Goal: Task Accomplishment & Management: Complete application form

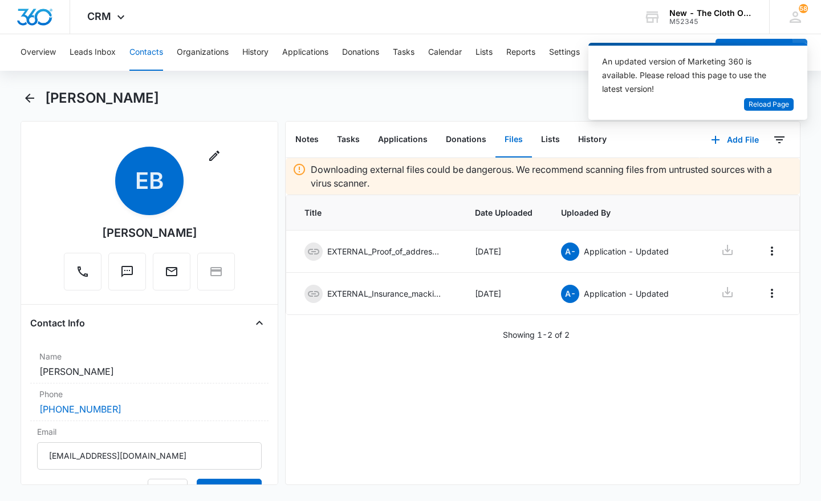
scroll to position [187, 0]
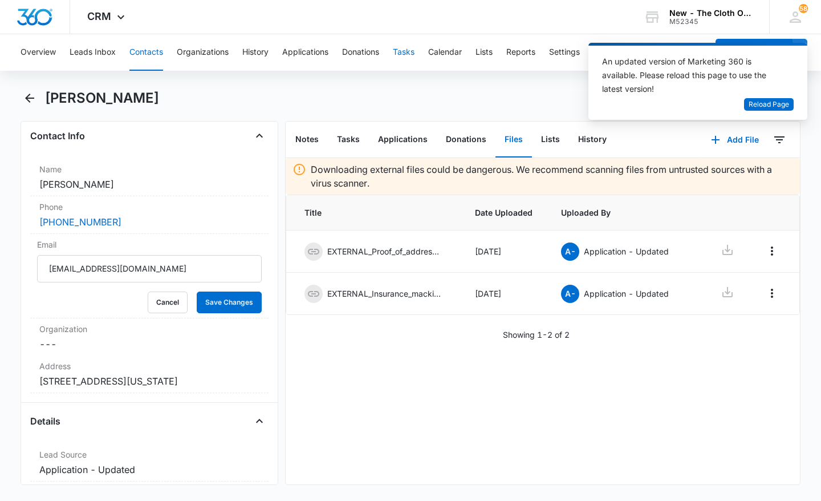
click at [408, 51] on button "Tasks" at bounding box center [404, 52] width 22 height 36
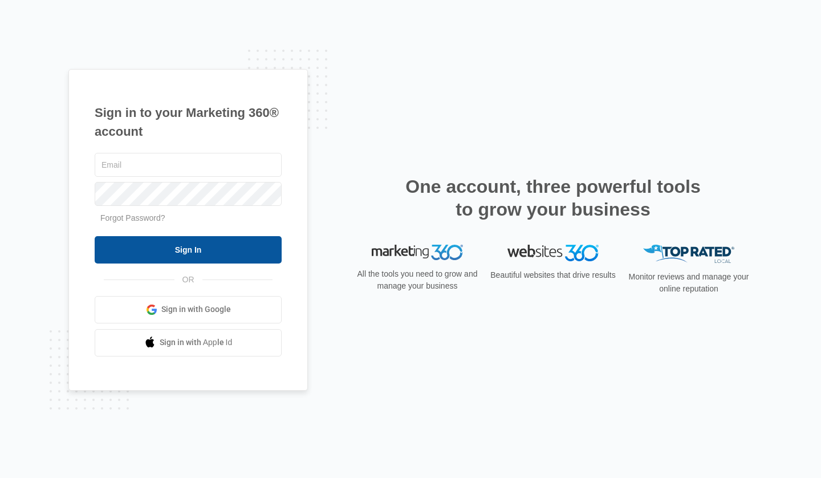
type input "[DOMAIN_NAME][EMAIL_ADDRESS][DOMAIN_NAME]"
click at [271, 246] on input "Sign In" at bounding box center [188, 249] width 187 height 27
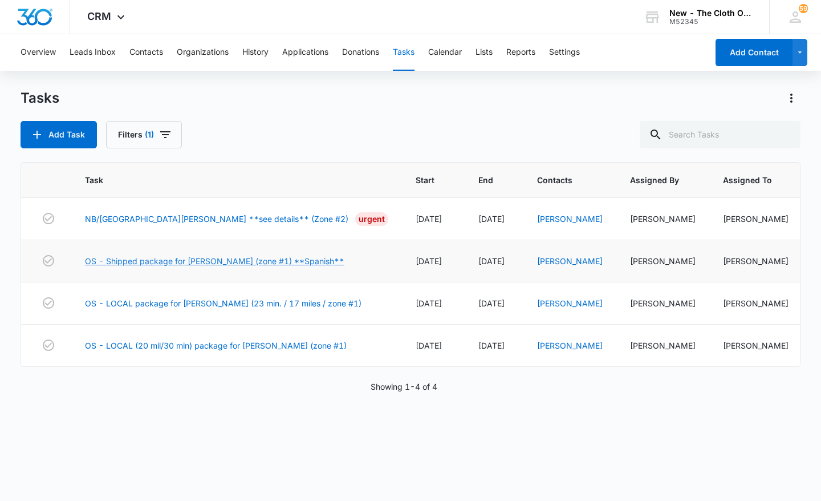
click at [263, 261] on link "OS - Shipped package for [PERSON_NAME] (zone #1) **Spanish**" at bounding box center [214, 261] width 259 height 12
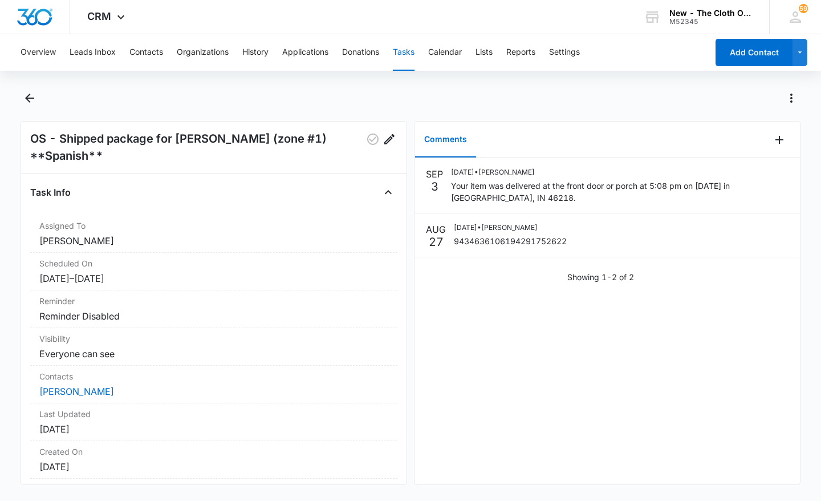
scroll to position [17, 0]
click at [79, 388] on link "Linda Chávez" at bounding box center [76, 390] width 75 height 11
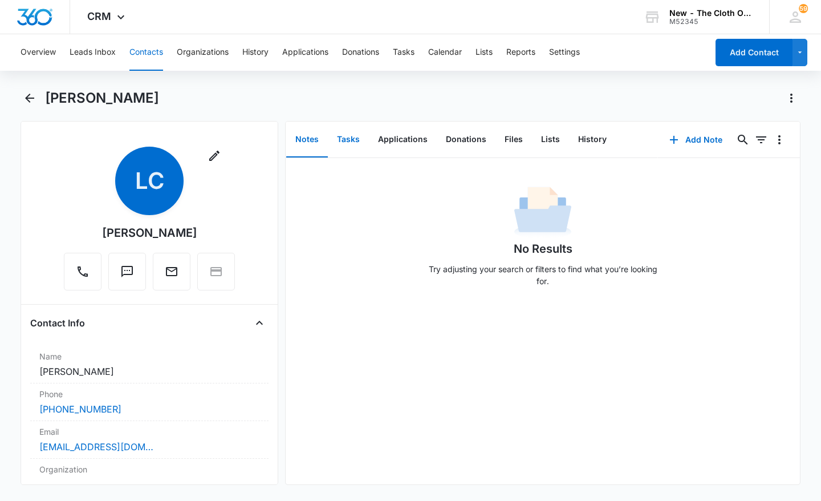
click at [348, 137] on button "Tasks" at bounding box center [348, 139] width 41 height 35
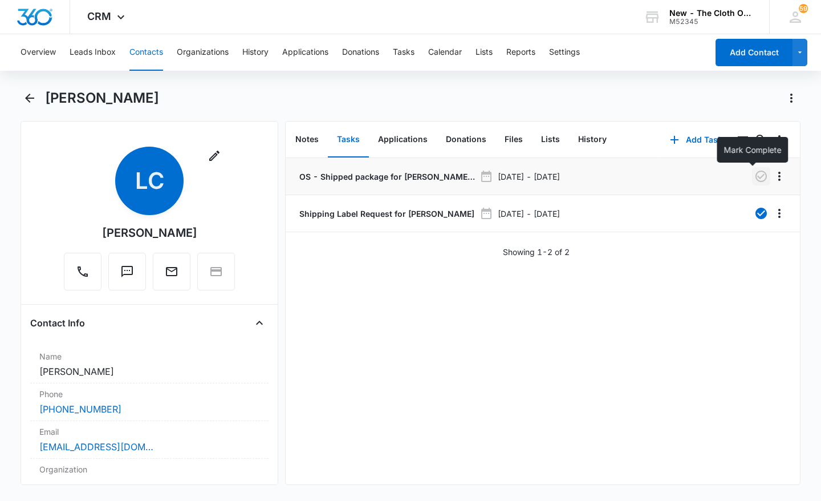
click at [754, 180] on icon "button" at bounding box center [761, 176] width 14 height 14
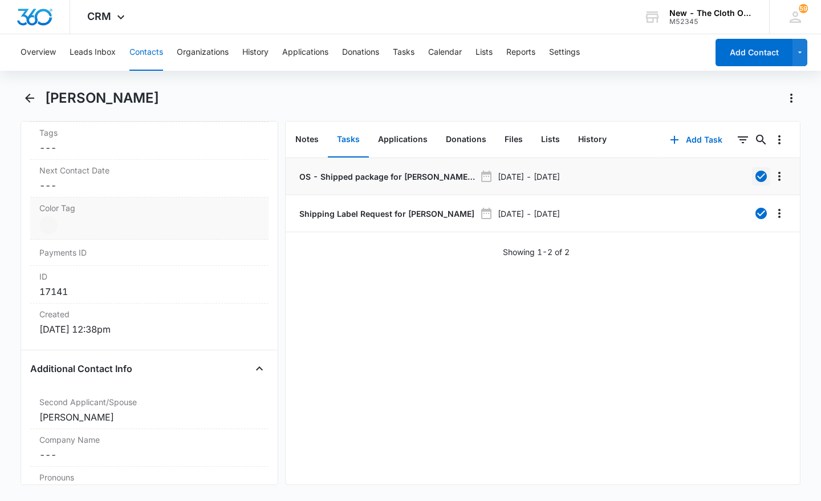
scroll to position [609, 0]
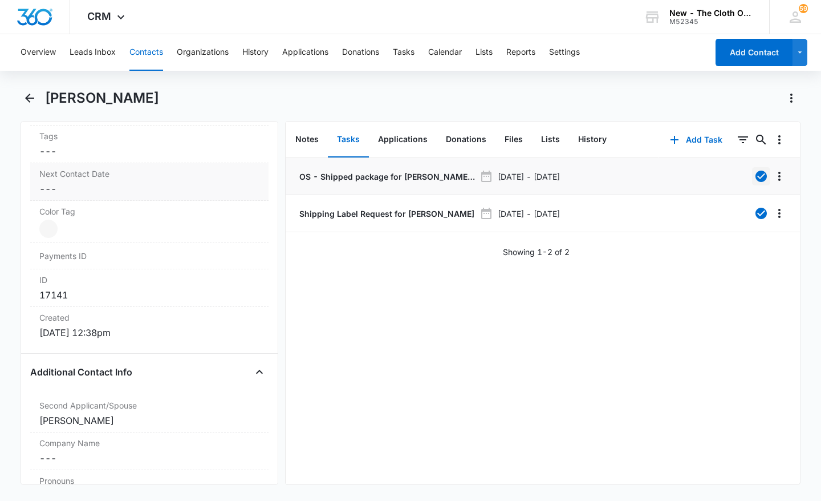
click at [132, 186] on dd "Cancel Save Changes ---" at bounding box center [149, 189] width 220 height 14
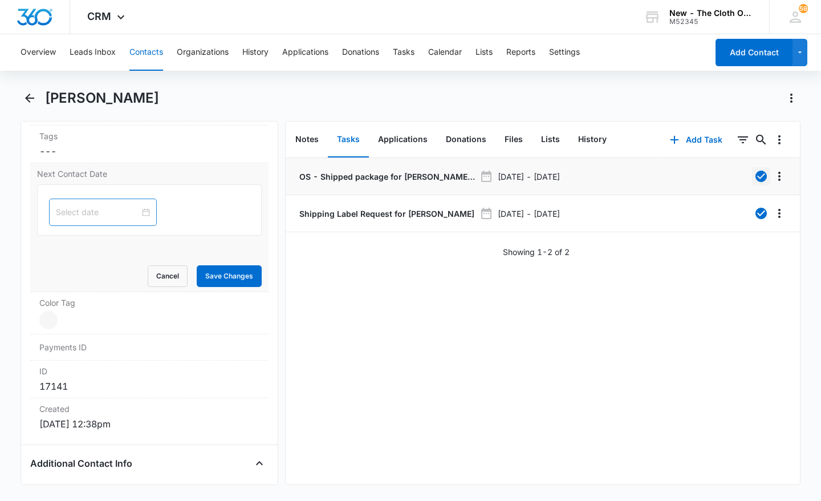
click at [82, 209] on input at bounding box center [98, 212] width 84 height 13
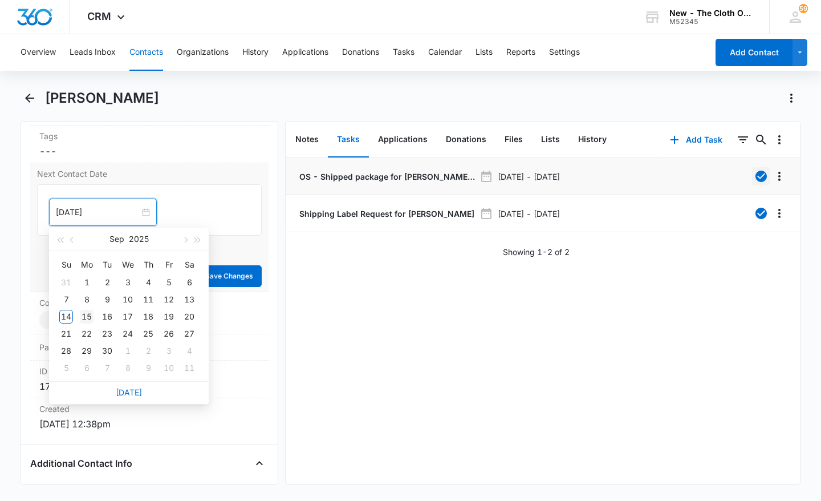
type input "Sep 15, 2025"
click at [83, 316] on div "15" at bounding box center [87, 317] width 14 height 14
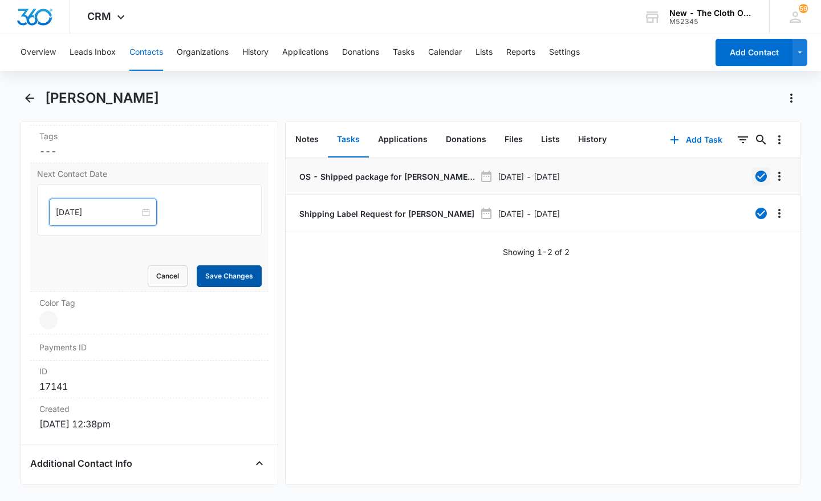
click at [211, 271] on button "Save Changes" at bounding box center [229, 276] width 65 height 22
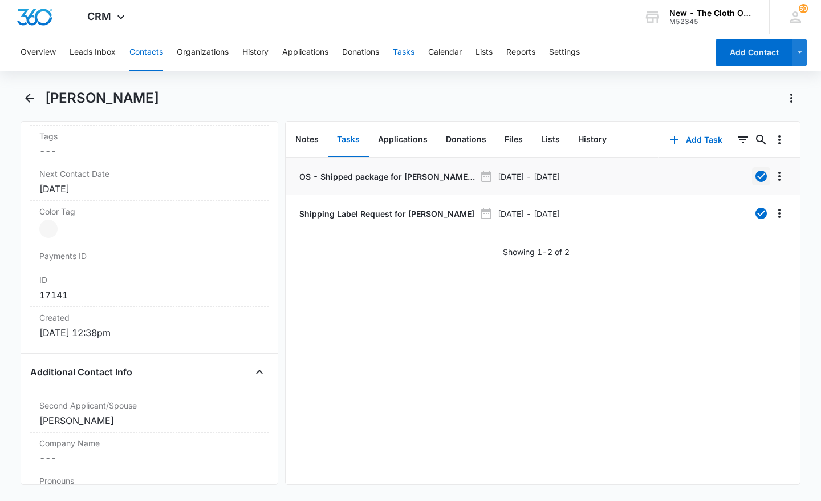
click at [408, 56] on button "Tasks" at bounding box center [404, 52] width 22 height 36
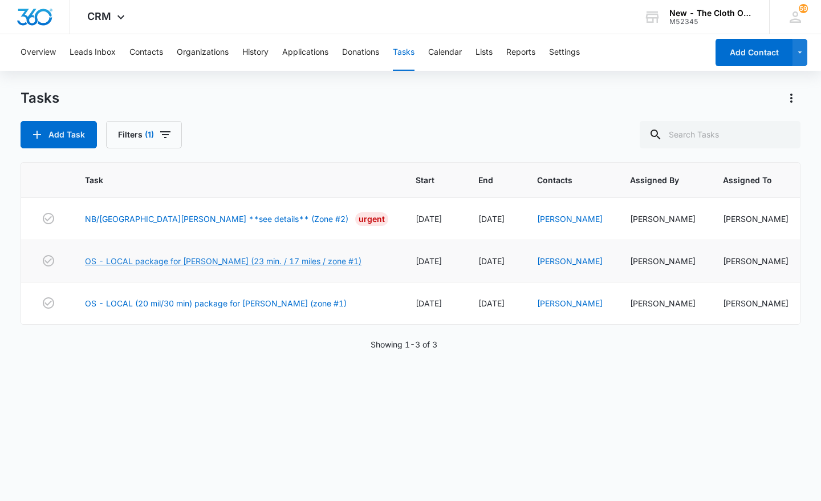
click at [223, 261] on link "OS - LOCAL package for A. SPEAR (23 min. / 17 miles / zone #1)" at bounding box center [223, 261] width 277 height 12
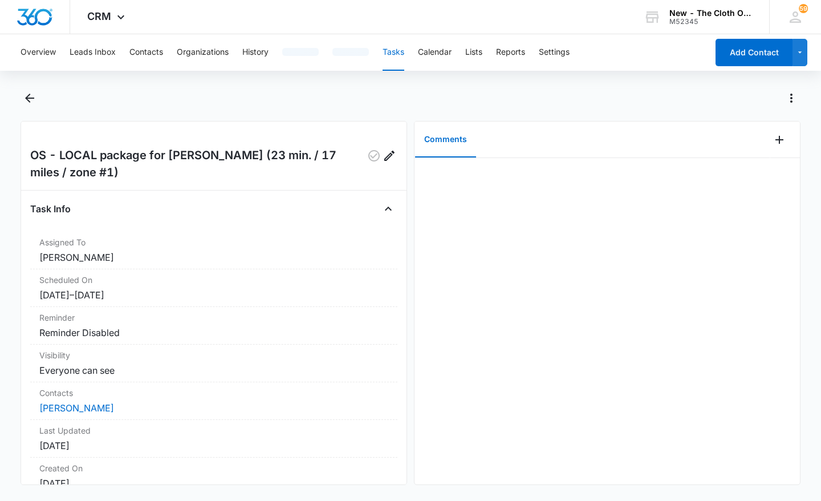
click at [387, 230] on div "Task Info Assigned To [PERSON_NAME] Scheduled On [DATE] – [DATE] Reminder Remin…" at bounding box center [213, 371] width 367 height 343
click at [54, 410] on link "[PERSON_NAME]" at bounding box center [76, 407] width 75 height 11
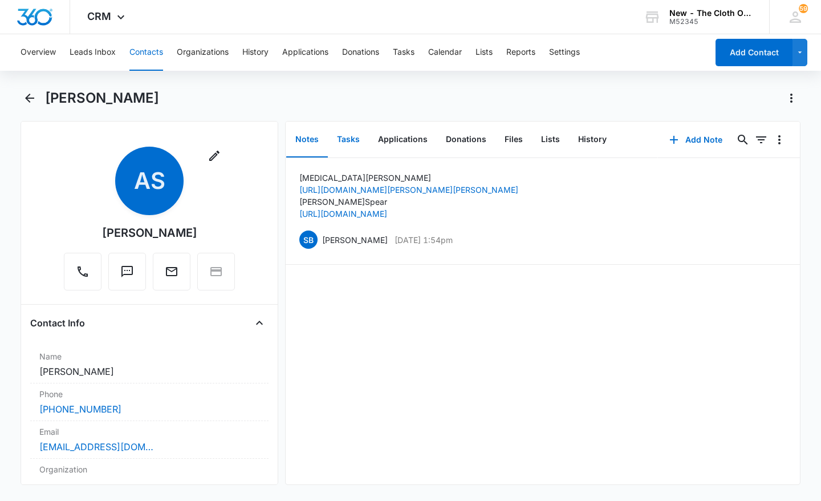
click at [352, 144] on button "Tasks" at bounding box center [348, 139] width 41 height 35
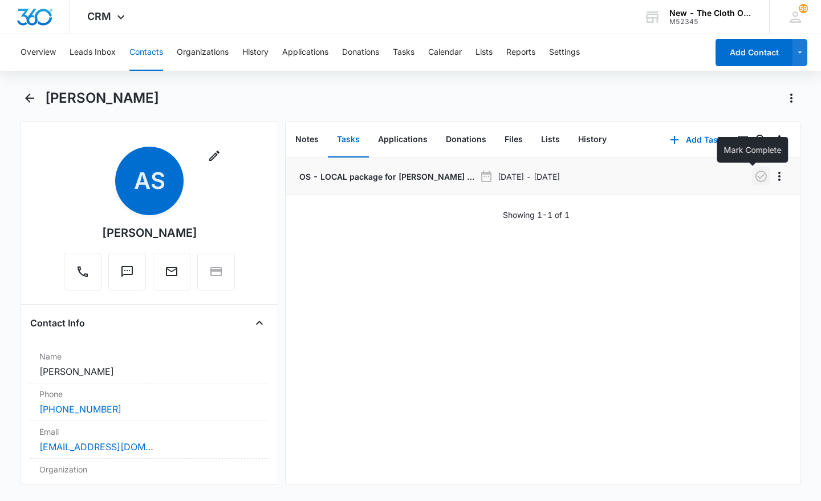
click at [754, 173] on icon "button" at bounding box center [761, 176] width 14 height 14
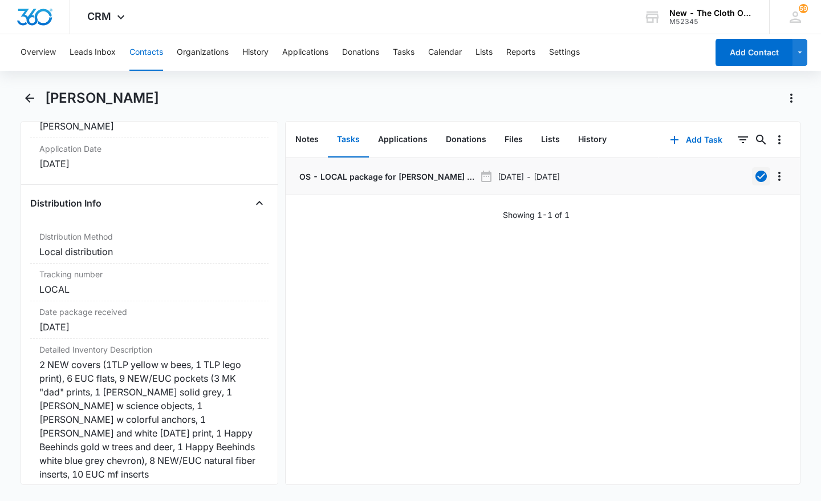
scroll to position [2598, 0]
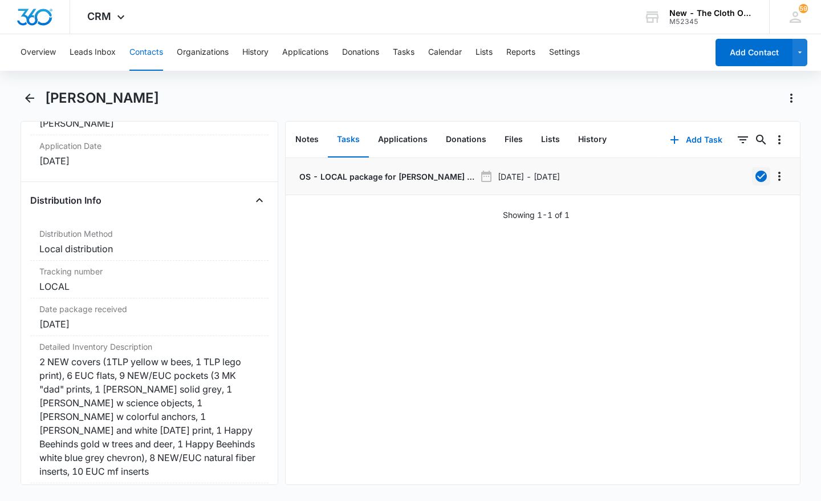
click at [356, 141] on button "Tasks" at bounding box center [348, 139] width 41 height 35
click at [399, 50] on button "Tasks" at bounding box center [404, 52] width 22 height 36
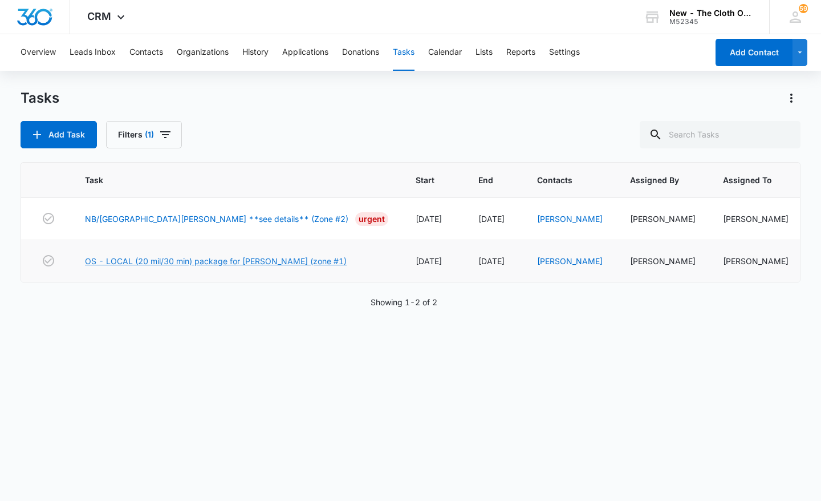
click at [162, 258] on link "OS - LOCAL (20 mil/30 min) package for [PERSON_NAME] (zone #1)" at bounding box center [216, 261] width 262 height 12
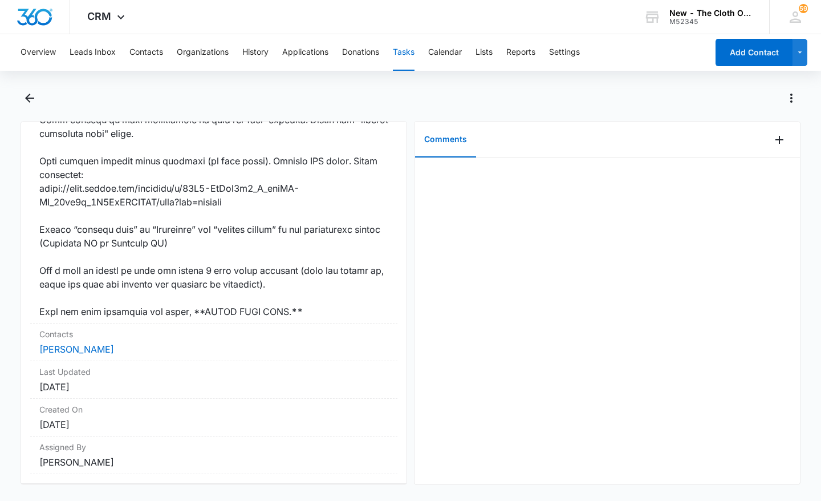
scroll to position [872, 0]
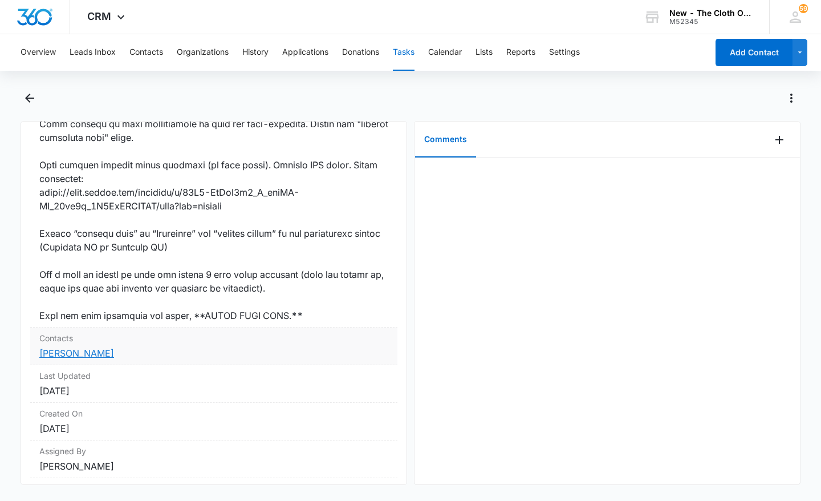
click at [80, 354] on link "[PERSON_NAME]" at bounding box center [76, 352] width 75 height 11
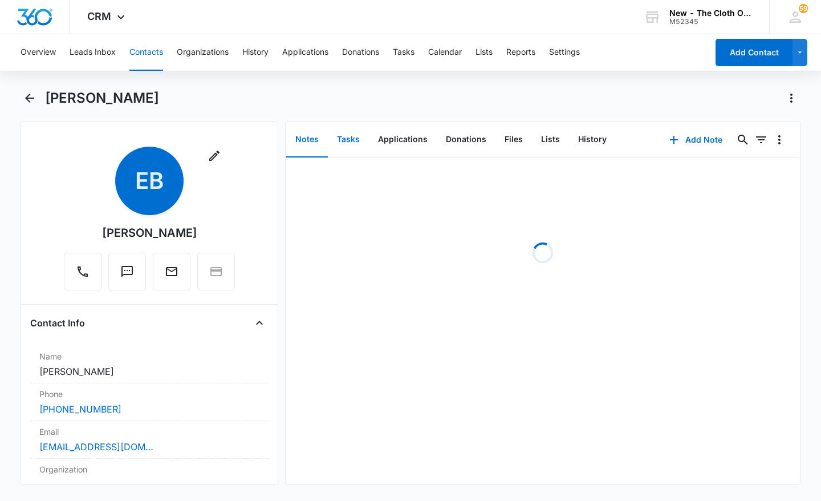
click at [355, 129] on button "Tasks" at bounding box center [348, 139] width 41 height 35
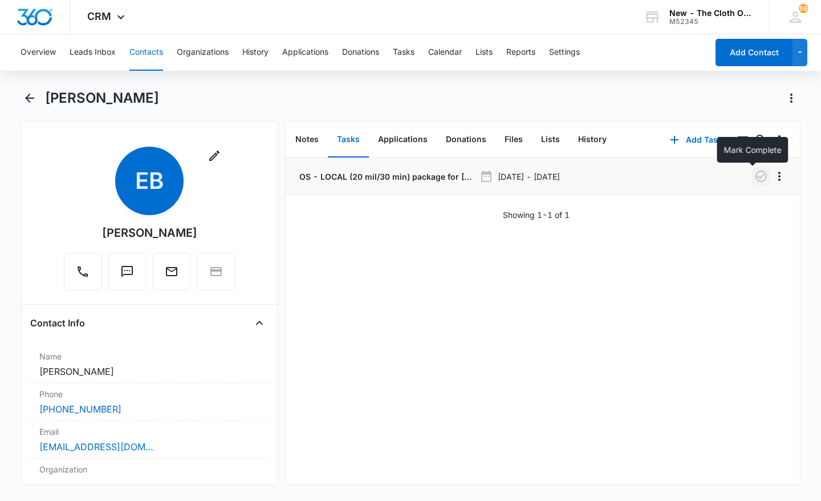
click at [754, 178] on icon "button" at bounding box center [761, 176] width 14 height 14
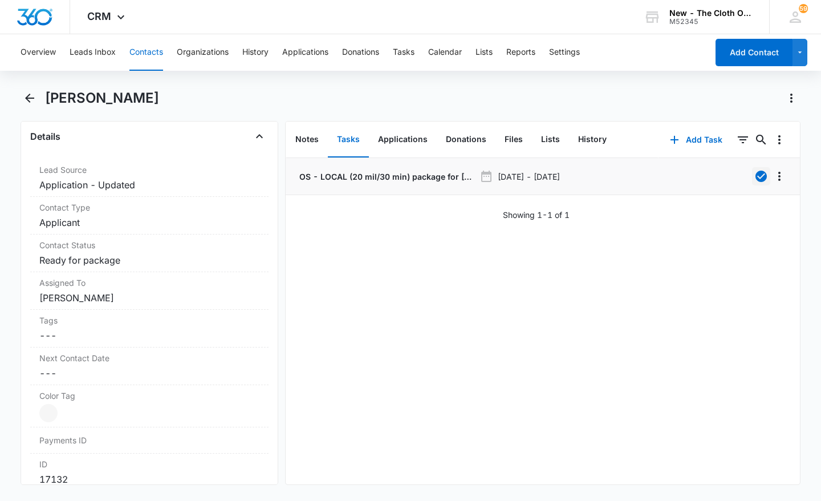
scroll to position [359, 0]
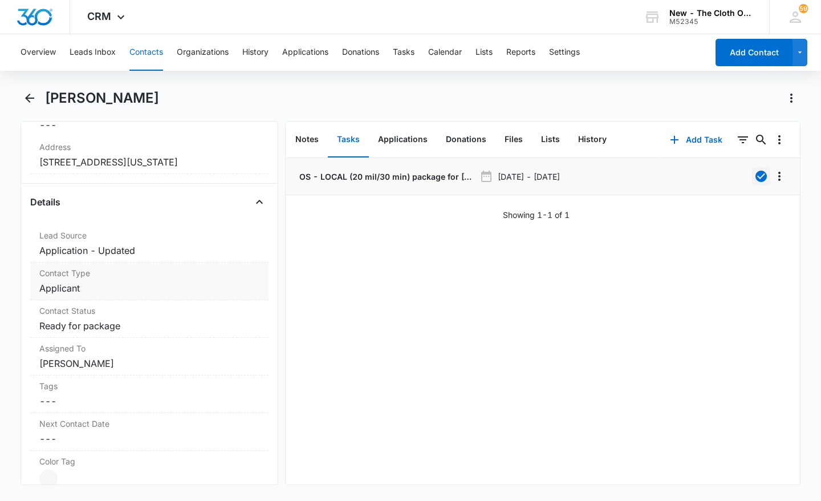
click at [100, 288] on dd "Cancel Save Changes Applicant" at bounding box center [149, 288] width 220 height 14
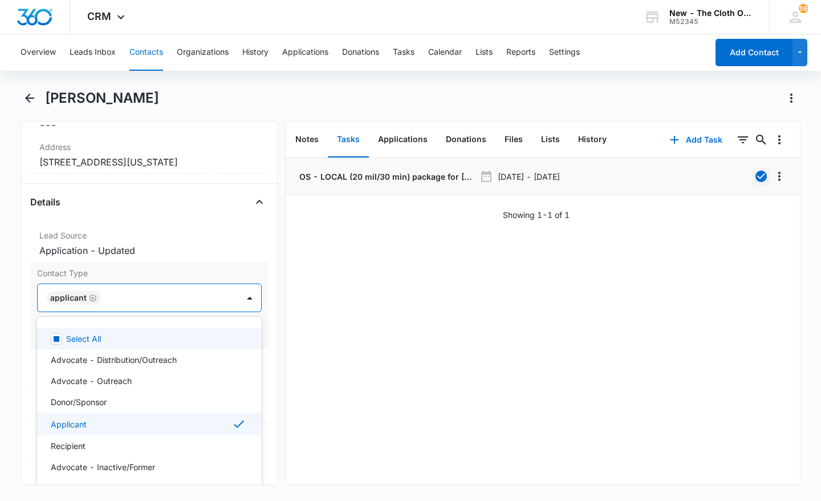
click at [97, 299] on div "Applicant" at bounding box center [74, 298] width 54 height 14
click at [90, 296] on icon "Remove Applicant" at bounding box center [93, 298] width 8 height 9
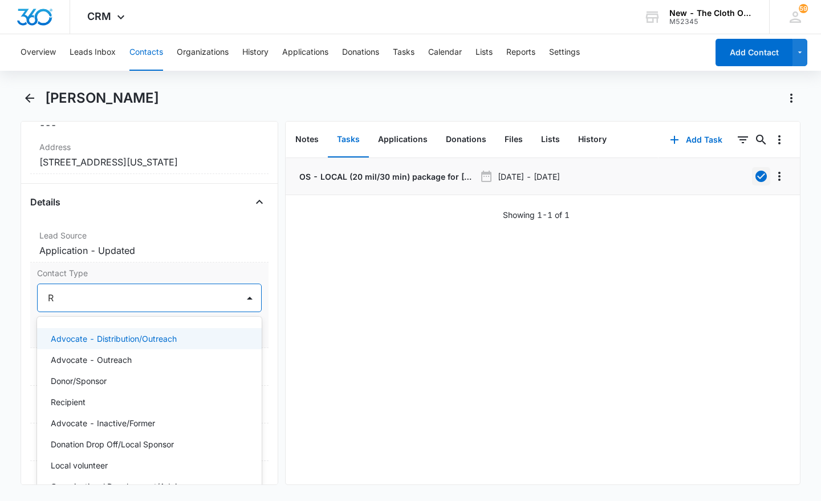
type input "RE"
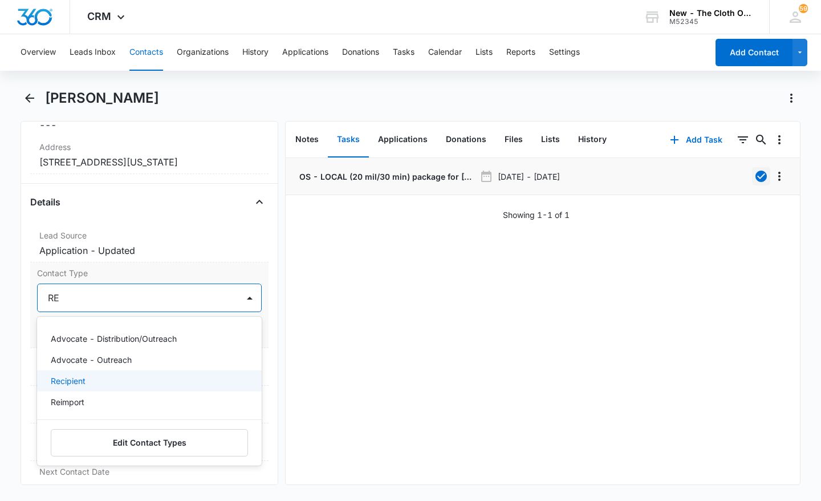
click at [98, 387] on div "Recipient" at bounding box center [149, 380] width 225 height 21
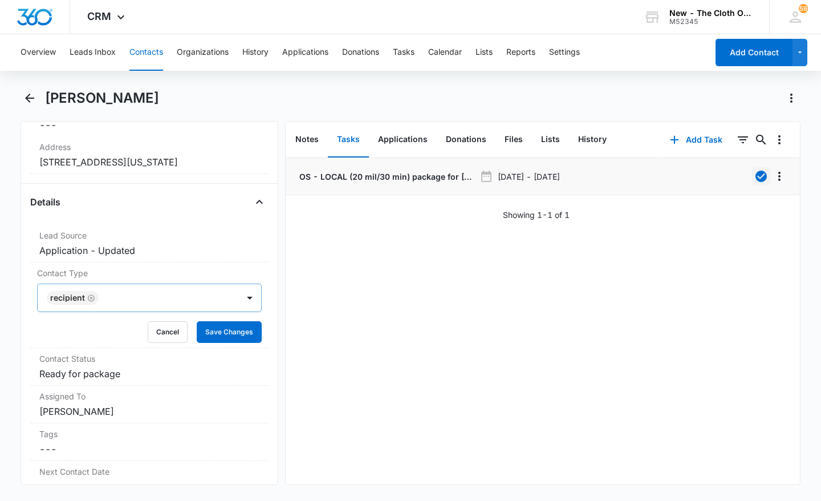
click at [325, 368] on div "OS - LOCAL (20 mil/30 min) package for [PERSON_NAME] (zone #1) [DATE] - [DATE] …" at bounding box center [543, 321] width 514 height 326
click at [227, 334] on button "Save Changes" at bounding box center [229, 332] width 65 height 22
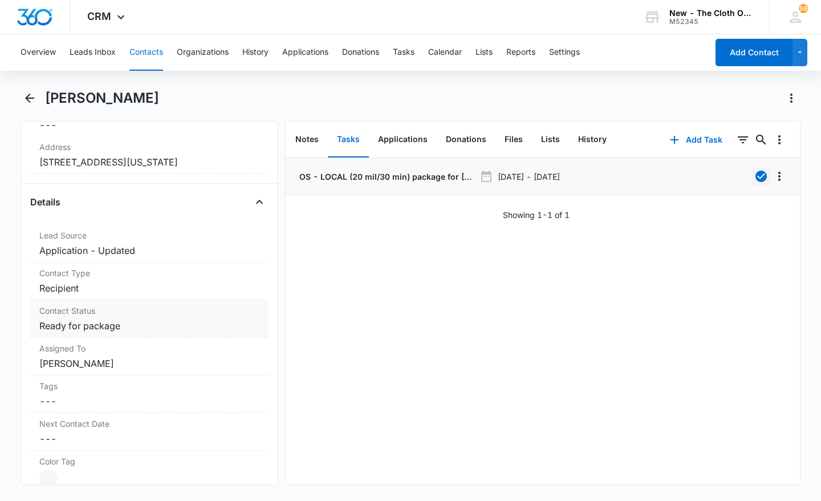
click at [121, 335] on div "Contact Status Cancel Save Changes Ready for package" at bounding box center [149, 319] width 238 height 38
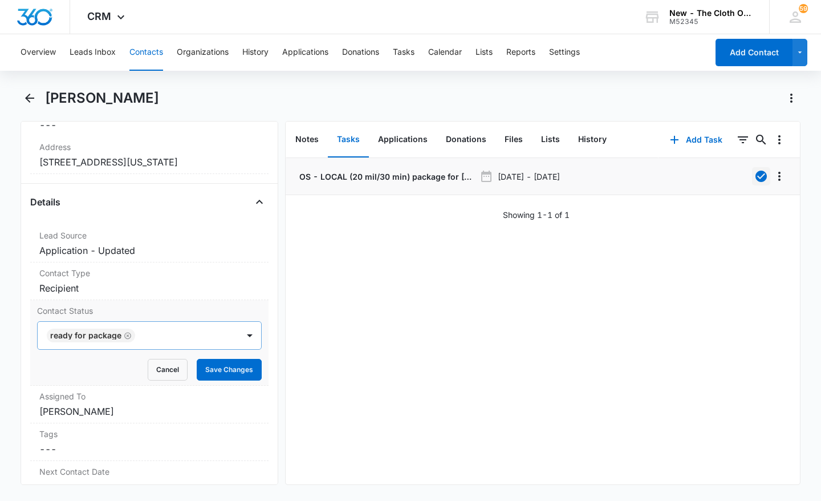
click at [125, 336] on icon "Remove Ready for package" at bounding box center [128, 335] width 8 height 9
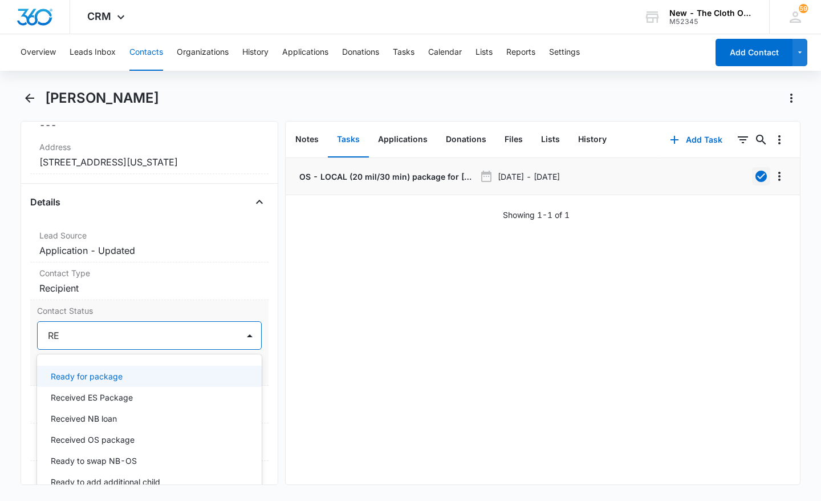
type input "REC"
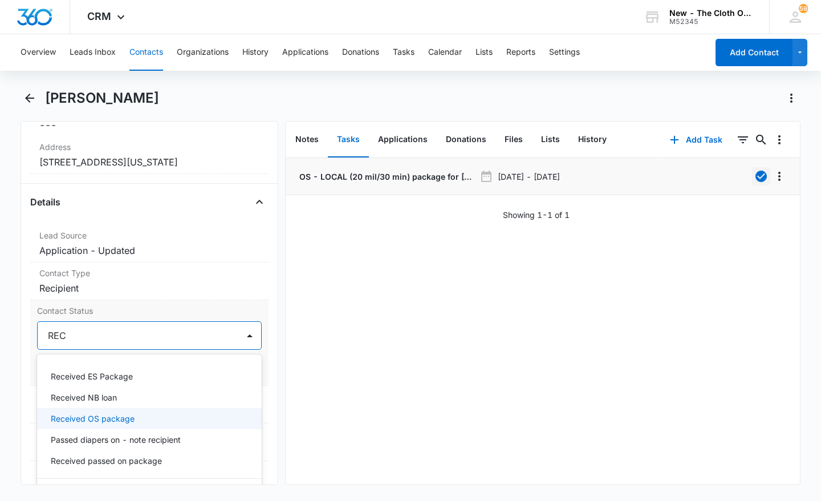
click at [135, 416] on div "Received OS package" at bounding box center [148, 418] width 195 height 12
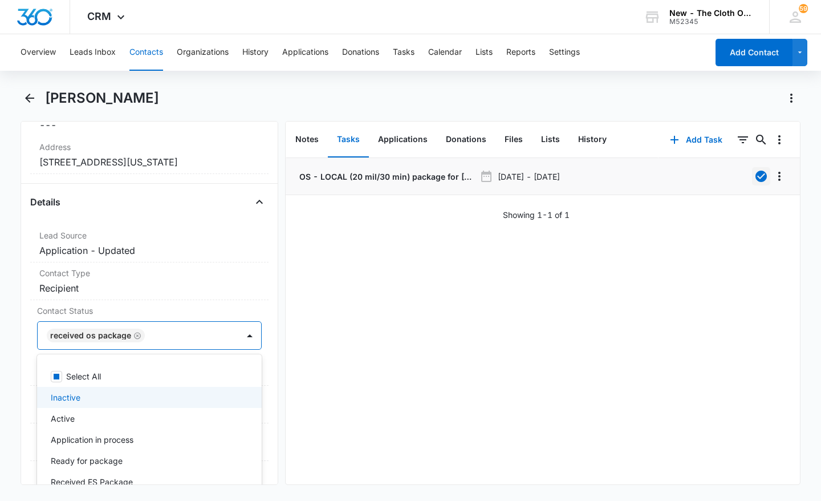
click at [481, 334] on div "OS - LOCAL (20 mil/30 min) package for Erica Brown (zone #1) Sep 5, 2025 - Sep …" at bounding box center [543, 321] width 514 height 326
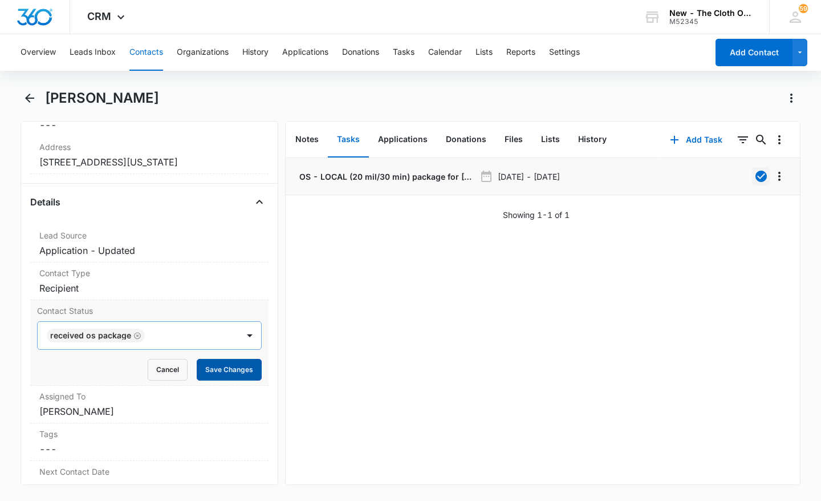
click at [221, 373] on button "Save Changes" at bounding box center [229, 370] width 65 height 22
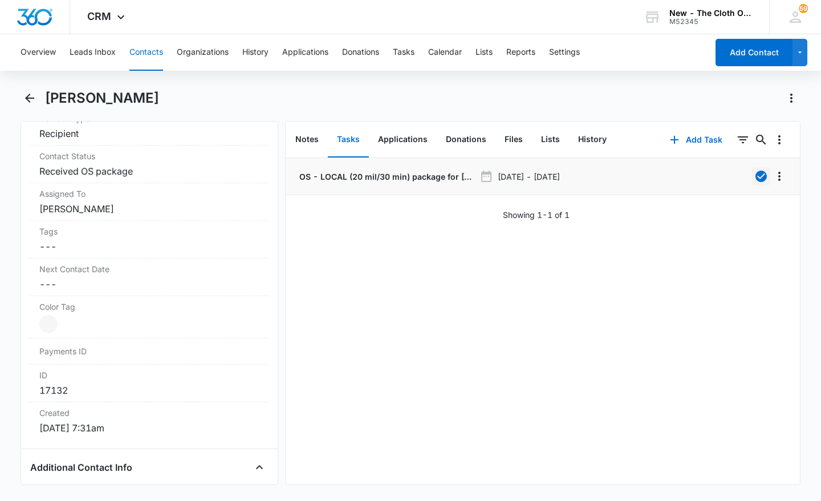
scroll to position [519, 0]
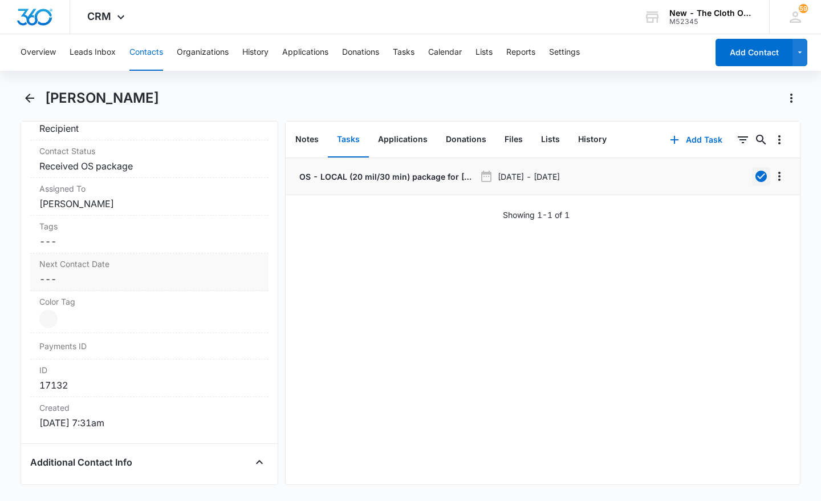
click at [90, 275] on dd "Cancel Save Changes ---" at bounding box center [149, 279] width 220 height 14
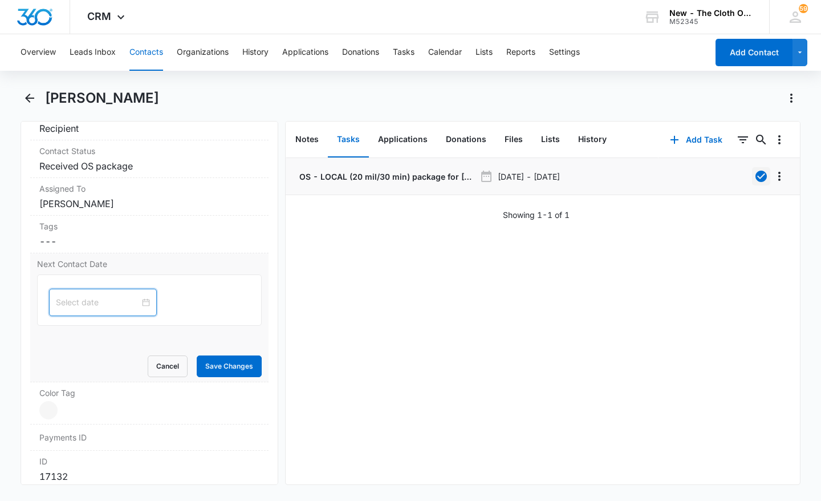
click at [81, 299] on input at bounding box center [98, 302] width 84 height 13
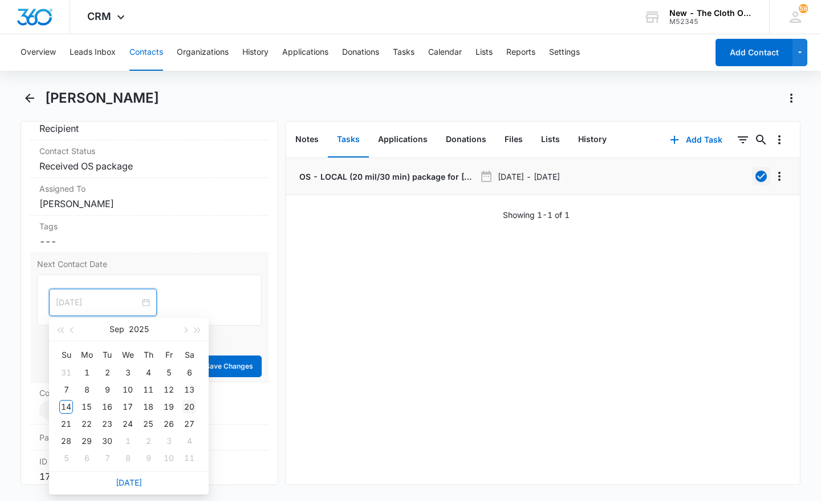
type input "Sep 20, 2025"
click at [192, 399] on td "20" at bounding box center [189, 406] width 21 height 17
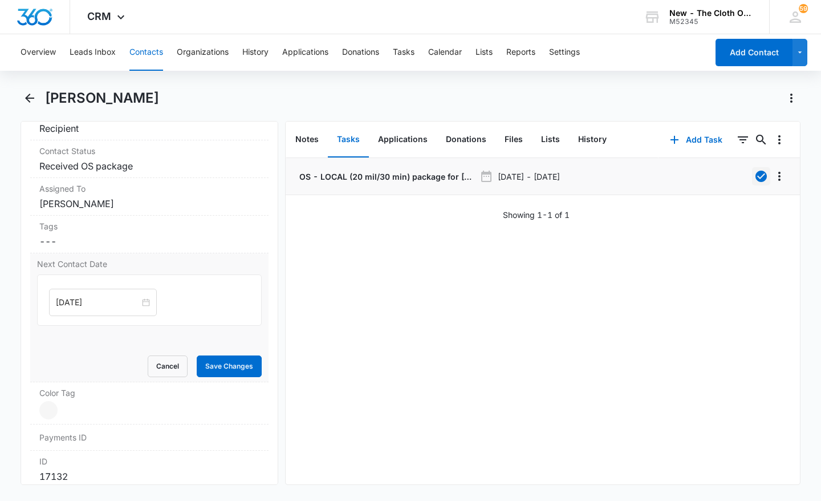
click at [223, 377] on div "Next Contact Date Sep 20, 2025 Sep 2025 Su Mo Tu We Th Fr Sa 31 1 2 3 4 5 6 7 8…" at bounding box center [149, 317] width 238 height 129
click at [246, 358] on button "Save Changes" at bounding box center [229, 366] width 65 height 22
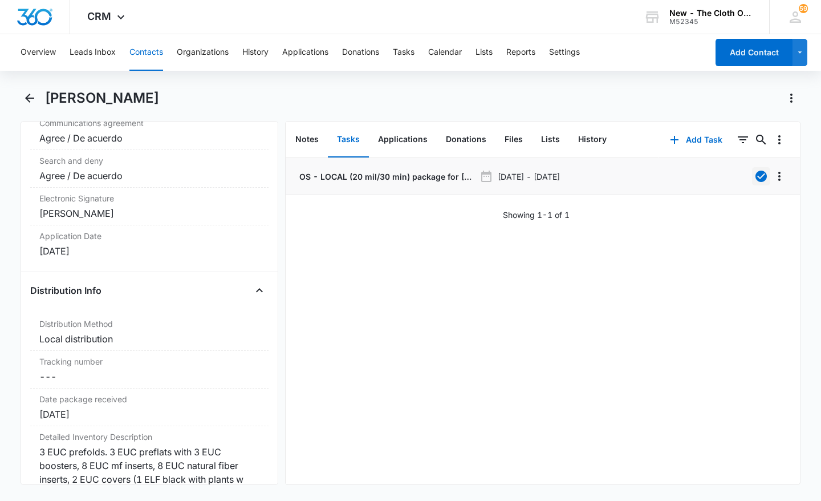
scroll to position [2528, 0]
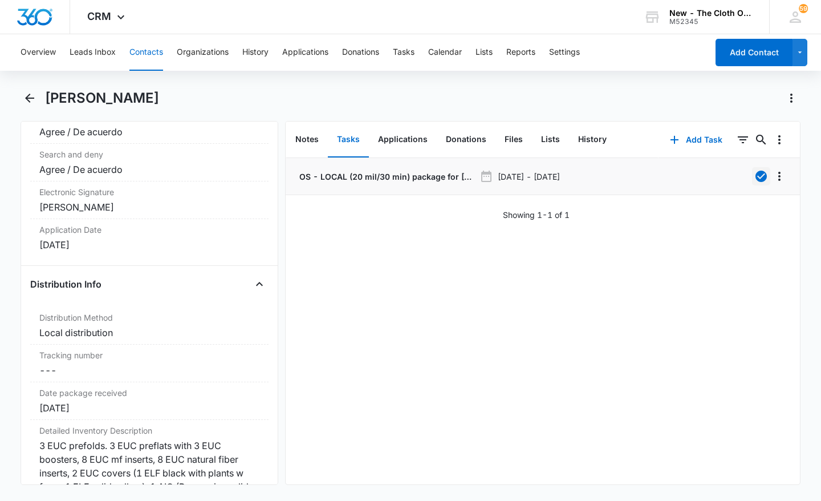
click at [294, 373] on div "OS - LOCAL (20 mil/30 min) package for Erica Brown (zone #1) Sep 5, 2025 - Sep …" at bounding box center [543, 321] width 514 height 326
click at [410, 62] on button "Tasks" at bounding box center [404, 52] width 22 height 36
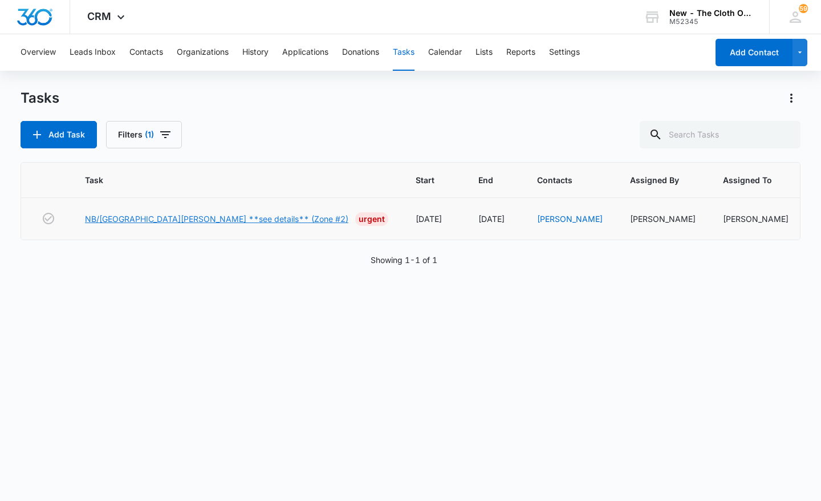
click at [186, 218] on link "NB/[GEOGRAPHIC_DATA][PERSON_NAME] **see details** (Zone #2)" at bounding box center [216, 219] width 263 height 12
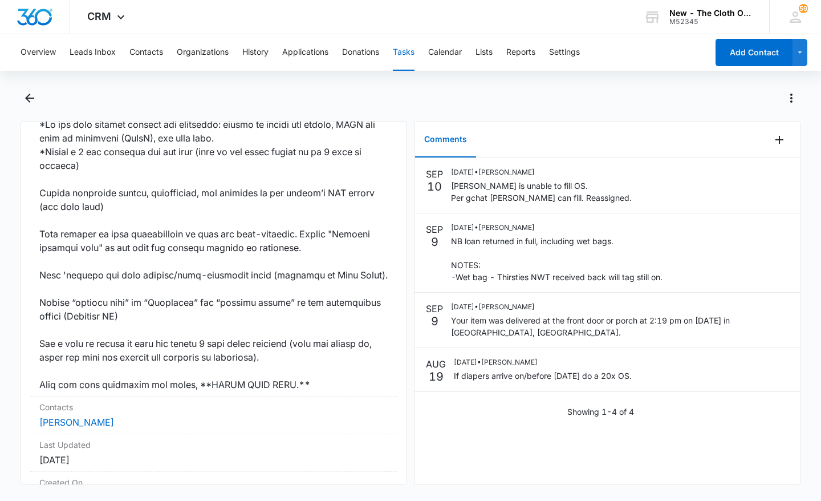
scroll to position [782, 0]
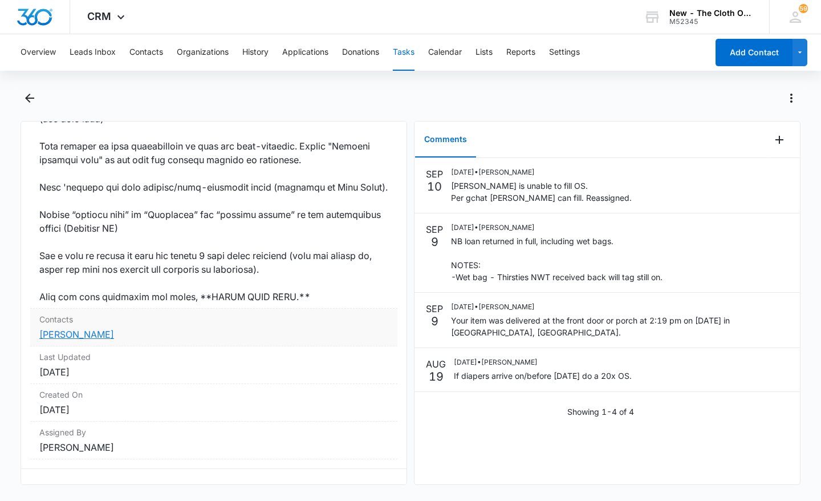
click at [88, 328] on link "[PERSON_NAME]" at bounding box center [76, 333] width 75 height 11
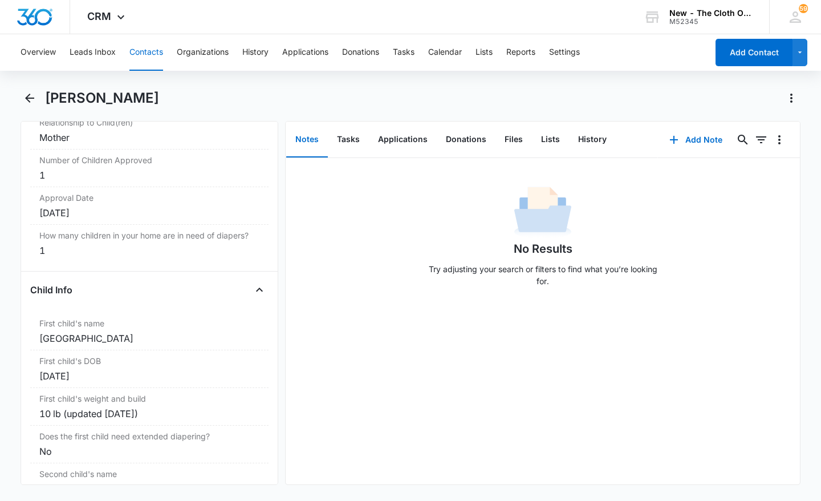
scroll to position [1231, 0]
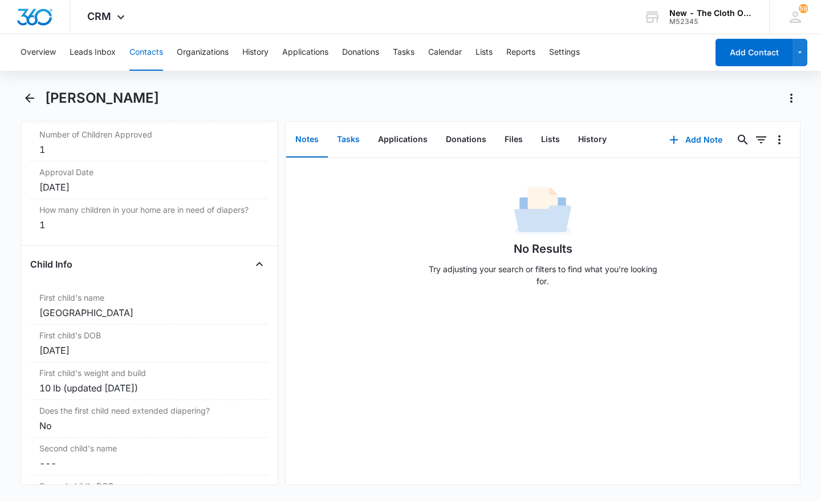
click at [348, 139] on button "Tasks" at bounding box center [348, 139] width 41 height 35
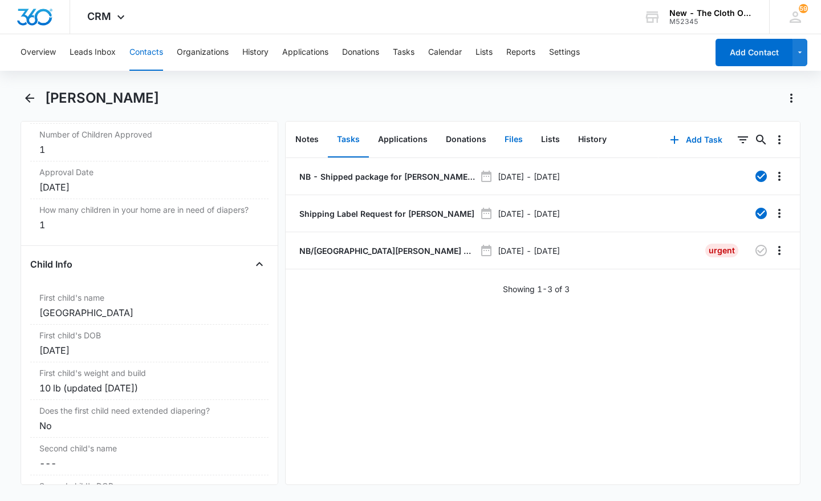
click at [507, 140] on button "Files" at bounding box center [513, 139] width 36 height 35
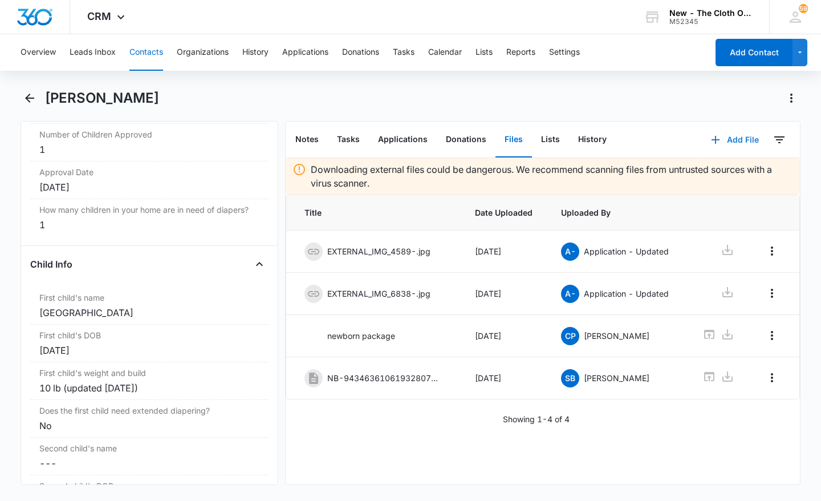
click at [729, 139] on button "Add File" at bounding box center [735, 139] width 71 height 27
click at [715, 172] on div "Upload Files" at bounding box center [720, 176] width 46 height 8
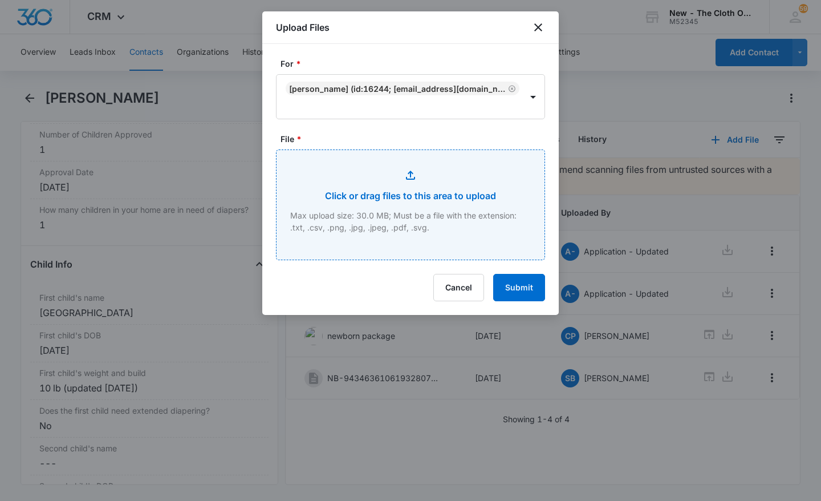
click at [381, 200] on input "File *" at bounding box center [411, 204] width 268 height 109
type input "C:\fakepath\6b29db5a-63e6-4f86-9ba3-0294c1f64387.jpg"
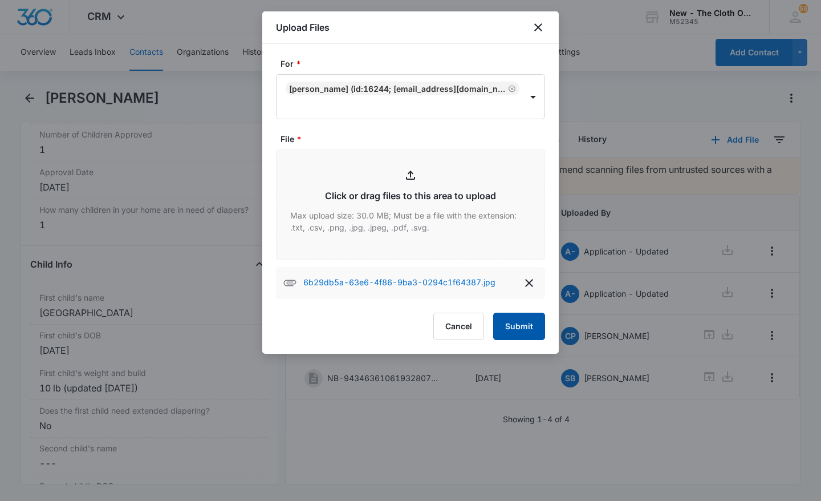
click at [536, 326] on button "Submit" at bounding box center [519, 325] width 52 height 27
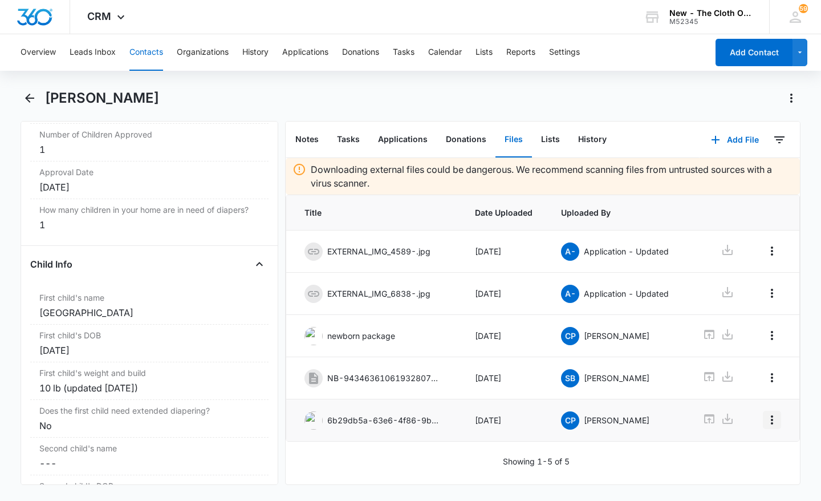
click at [767, 420] on icon "Overflow Menu" at bounding box center [772, 420] width 14 height 14
click at [738, 448] on button "Edit" at bounding box center [741, 452] width 65 height 17
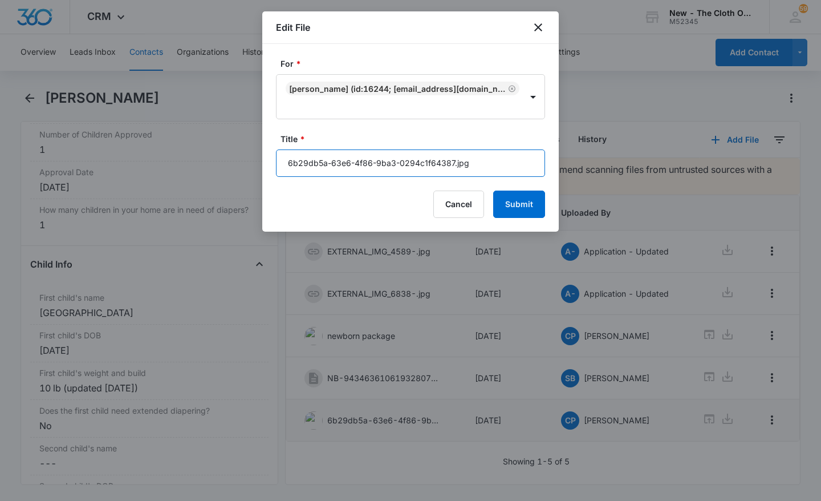
click at [313, 172] on input "6b29db5a-63e6-4f86-9ba3-0294c1f64387.jpg" at bounding box center [410, 162] width 269 height 27
click at [315, 172] on input "6b29db5a-63e6-4f86-9ba3-0294c1f64387.jpg" at bounding box center [410, 162] width 269 height 27
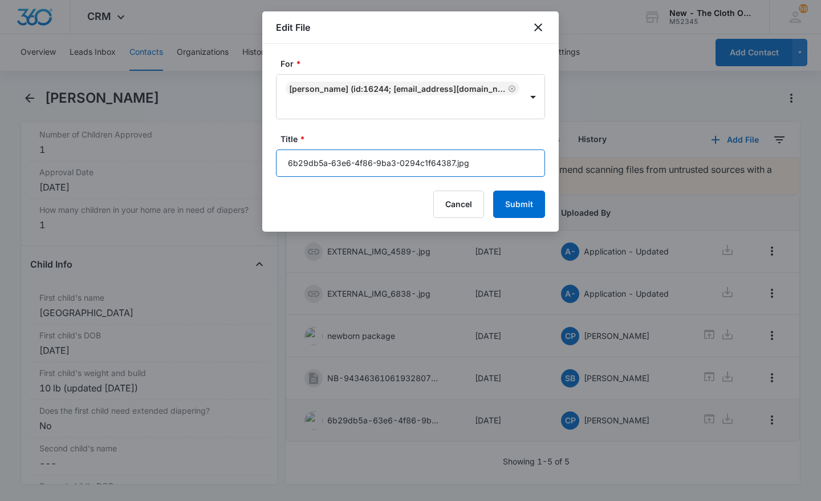
click at [315, 172] on input "6b29db5a-63e6-4f86-9ba3-0294c1f64387.jpg" at bounding box center [410, 162] width 269 height 27
type input "OS package"
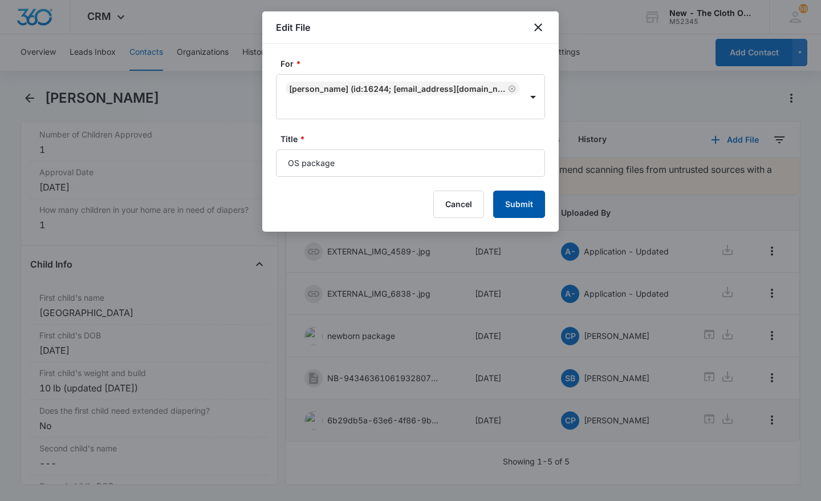
click at [530, 201] on button "Submit" at bounding box center [519, 203] width 52 height 27
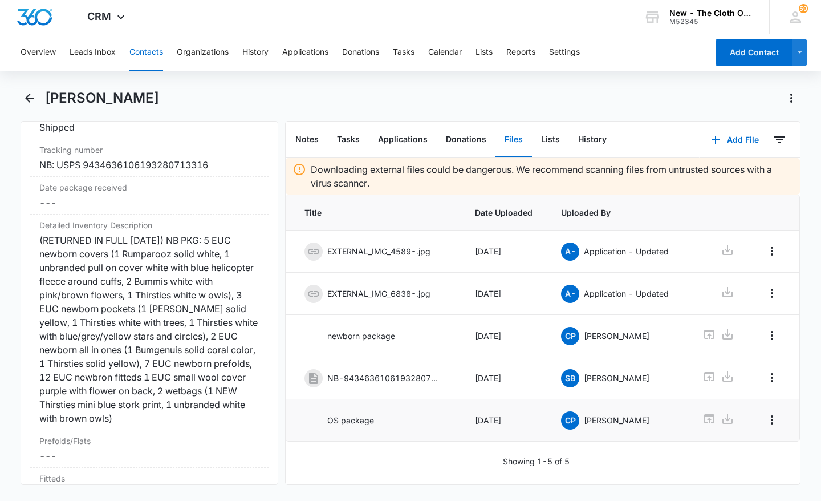
scroll to position [2781, 0]
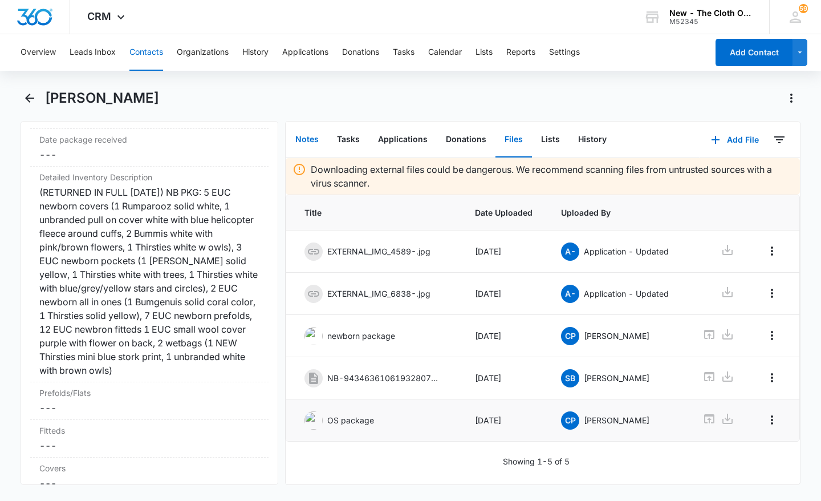
click at [317, 136] on button "Notes" at bounding box center [307, 139] width 42 height 35
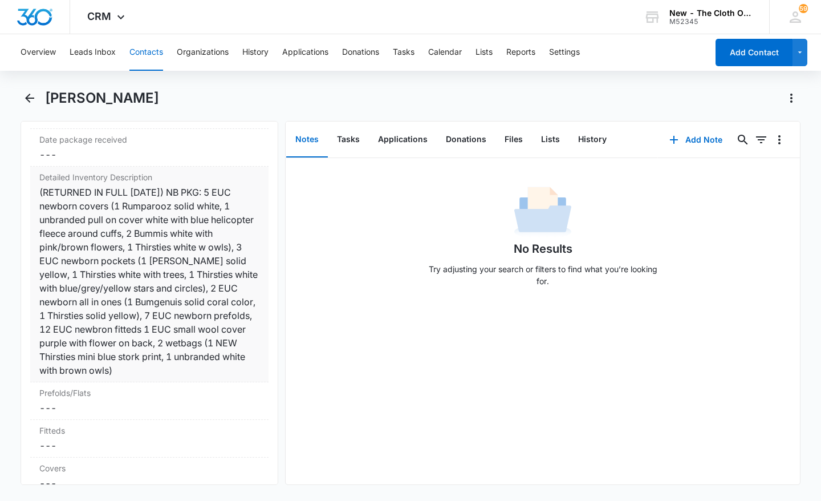
click at [169, 283] on div "(RETURNED IN FULL [DATE]) NB PKG: 5 EUC newborn covers (1 Rumparooz solid white…" at bounding box center [149, 281] width 220 height 192
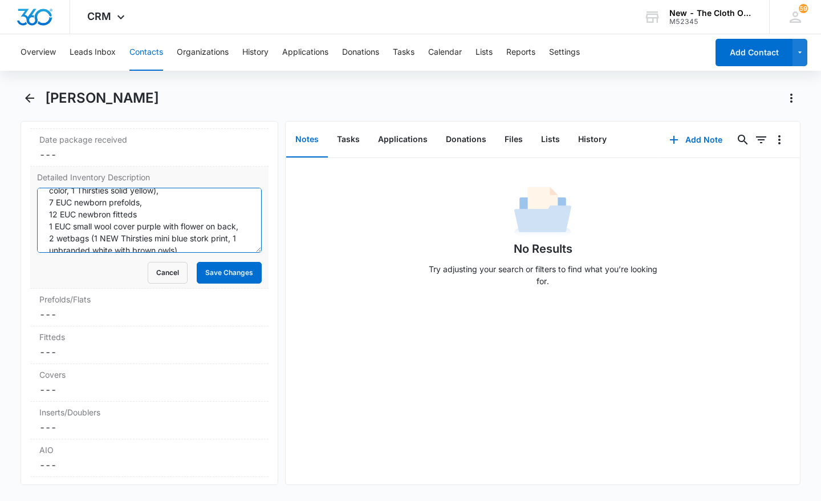
scroll to position [156, 0]
drag, startPoint x: 48, startPoint y: 212, endPoint x: 237, endPoint y: 265, distance: 195.5
click at [237, 265] on form "(RETURNED IN FULL [DATE]) NB PKG: 5 EUC newborn covers (1 Rumparooz solid white…" at bounding box center [149, 236] width 225 height 96
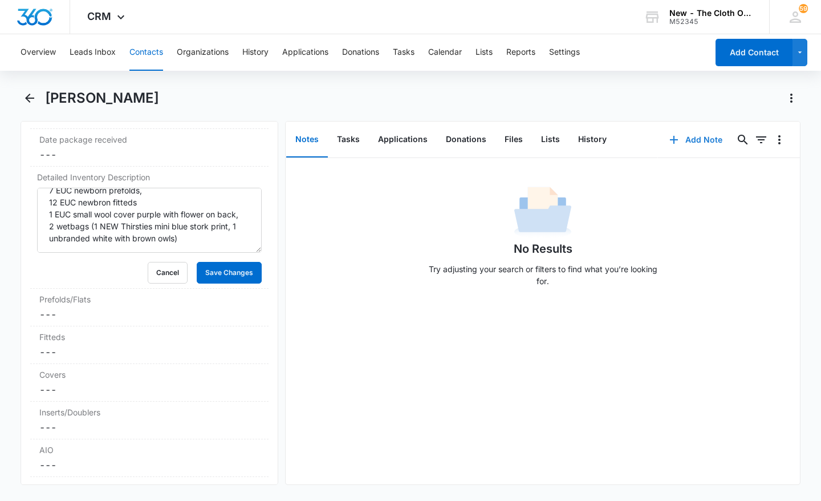
click at [701, 138] on button "Add Note" at bounding box center [696, 139] width 76 height 27
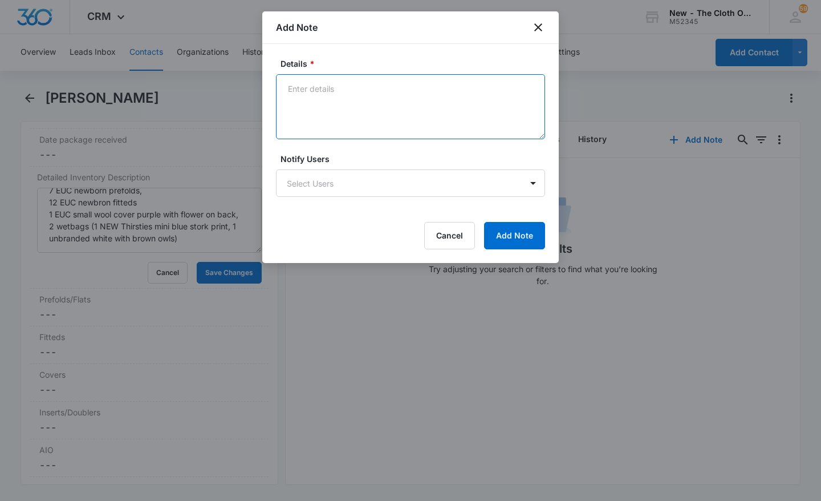
click at [331, 107] on textarea "Details *" at bounding box center [410, 106] width 269 height 65
paste textarea "(RETURNED IN FULL [DATE]) NB PKG: 5 EUC newborn covers (1 Rumparooz solid white…"
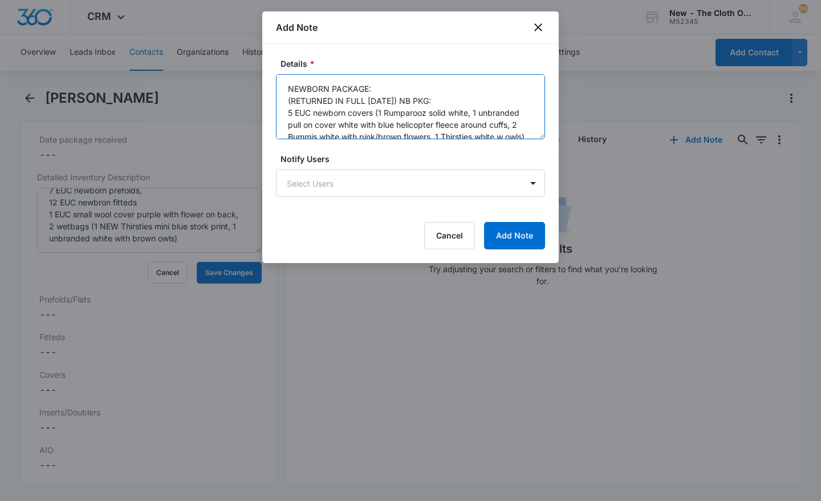
type textarea "NEWBORN PACKAGE: (RETURNED IN FULL [DATE]) NB PKG: 5 EUC newborn covers (1 Rump…"
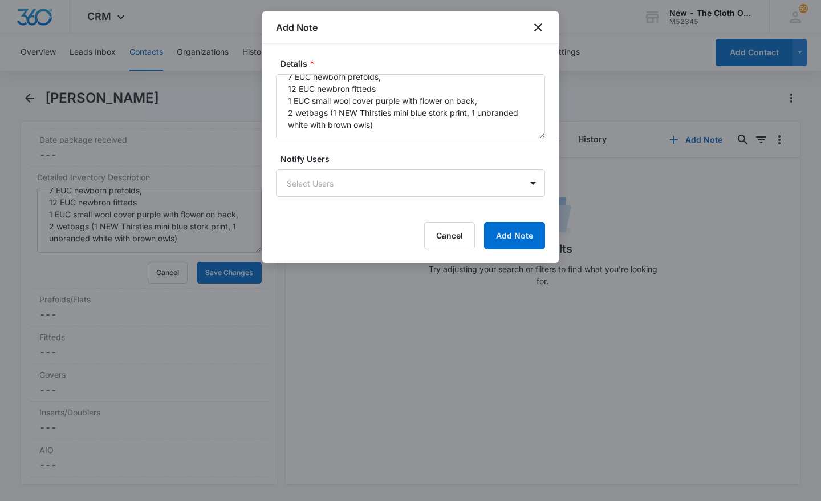
click at [364, 205] on form "Details * NEWBORN PACKAGE: (RETURNED IN FULL [DATE]) NB PKG: 5 EUC newborn cove…" at bounding box center [410, 154] width 269 height 192
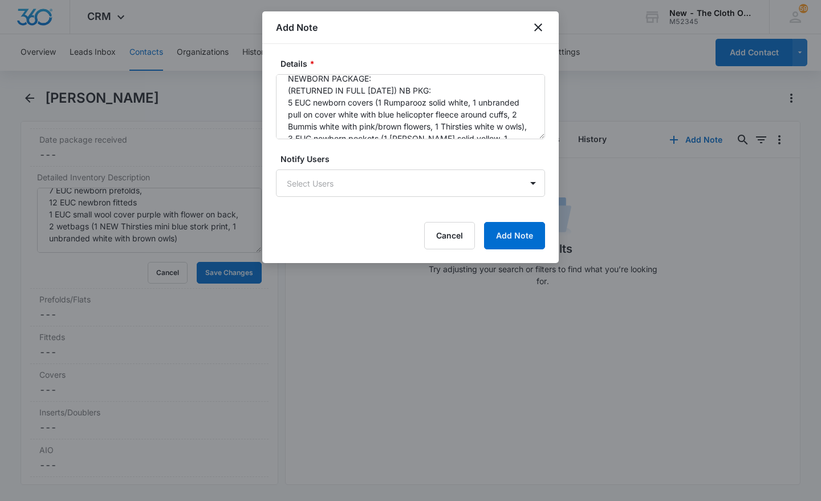
scroll to position [0, 0]
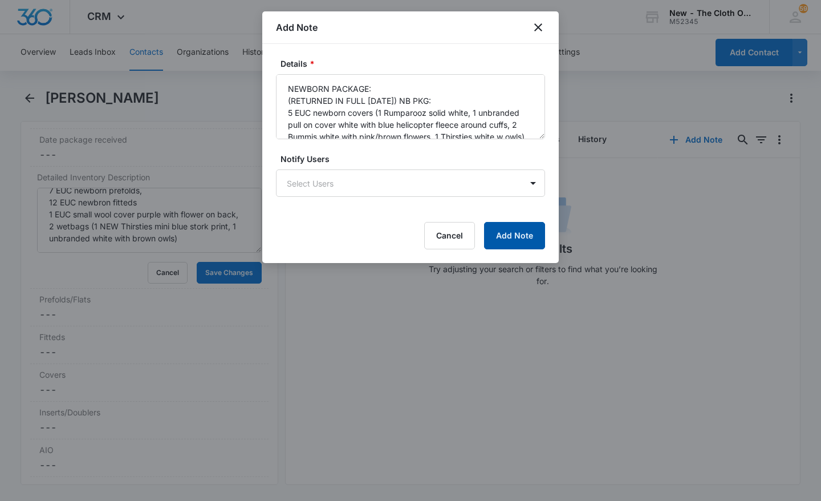
click at [530, 239] on button "Add Note" at bounding box center [514, 235] width 61 height 27
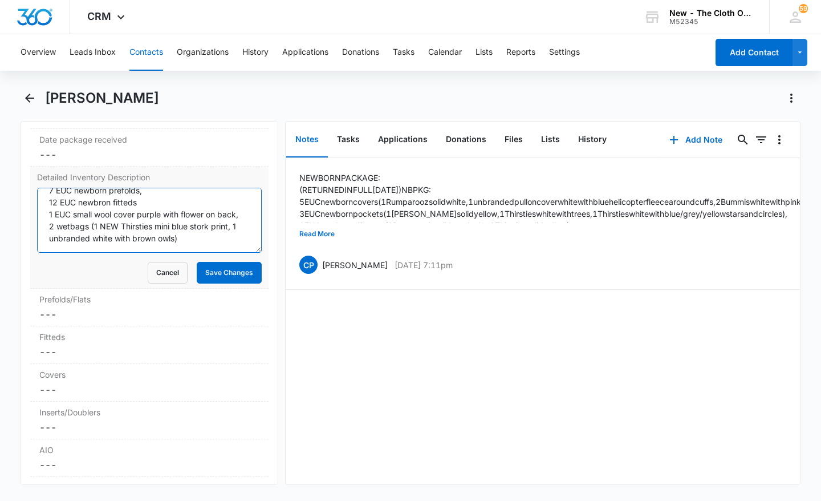
scroll to position [156, 0]
drag, startPoint x: 48, startPoint y: 224, endPoint x: 219, endPoint y: 262, distance: 175.1
click at [219, 253] on textarea "(RETURNED IN FULL [DATE]) NB PKG: 5 EUC newborn covers (1 Rumparooz solid white…" at bounding box center [149, 220] width 225 height 65
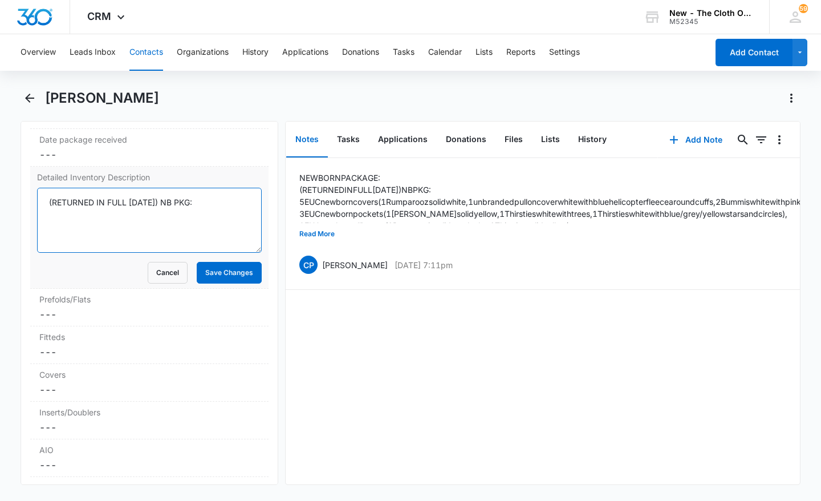
scroll to position [0, 0]
click at [212, 211] on textarea "(RETURNED IN FULL [DATE]) NB PKG:" at bounding box center [149, 220] width 225 height 65
click at [52, 213] on textarea "(RETURNED IN FULL [DATE])" at bounding box center [149, 220] width 225 height 65
click at [48, 218] on textarea "(NB PACKAGE: RETURNED IN FULL [DATE])" at bounding box center [149, 220] width 225 height 65
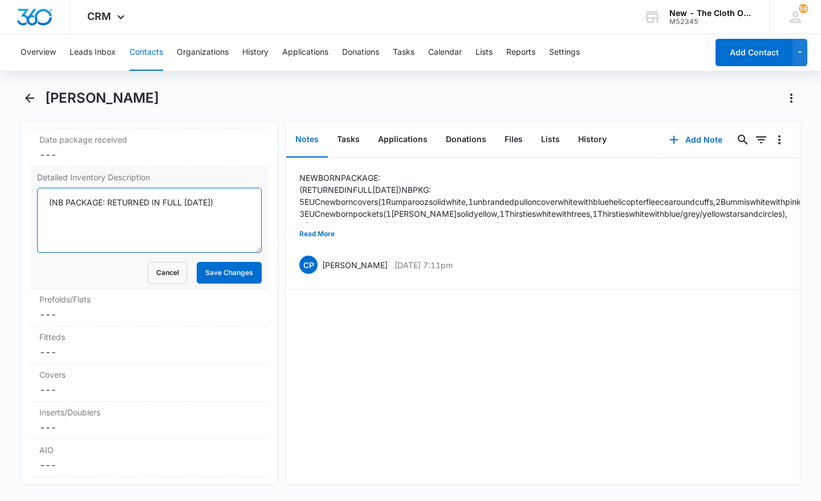
click at [48, 218] on textarea "(NB PACKAGE: RETURNED IN FULL [DATE])" at bounding box center [149, 220] width 225 height 65
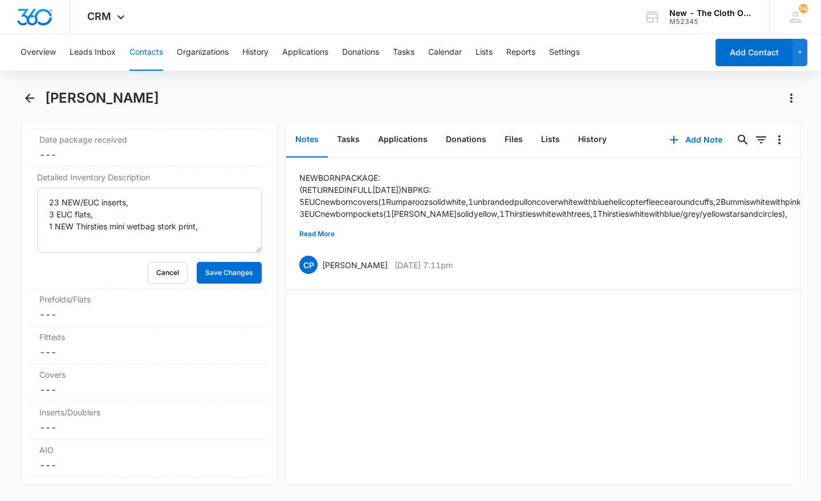
click at [381, 403] on div "NEWBORN PACKAGE: (RETURNED IN FULL [DATE]) NB PKG: 5 EUC newborn covers (1 Rump…" at bounding box center [543, 321] width 514 height 326
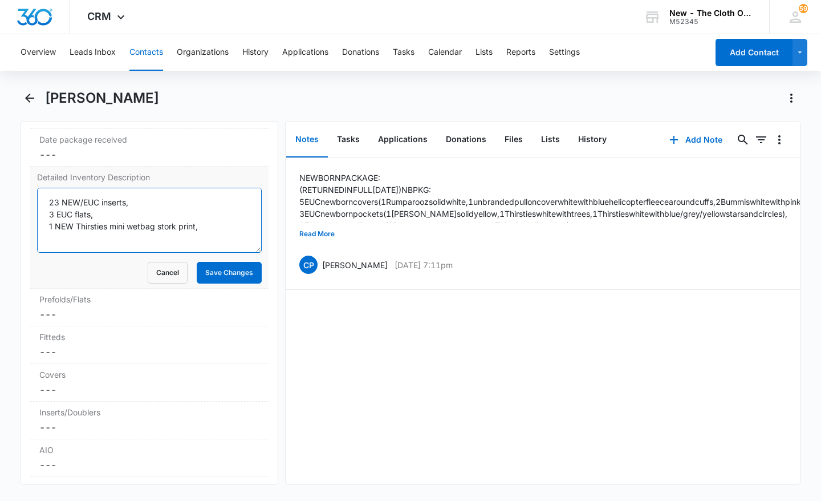
click at [206, 246] on textarea "23 NEW/EUC inserts, 3 EUC flats, 1 NEW Thirsties mini wetbag stork print, (NB P…" at bounding box center [149, 220] width 225 height 65
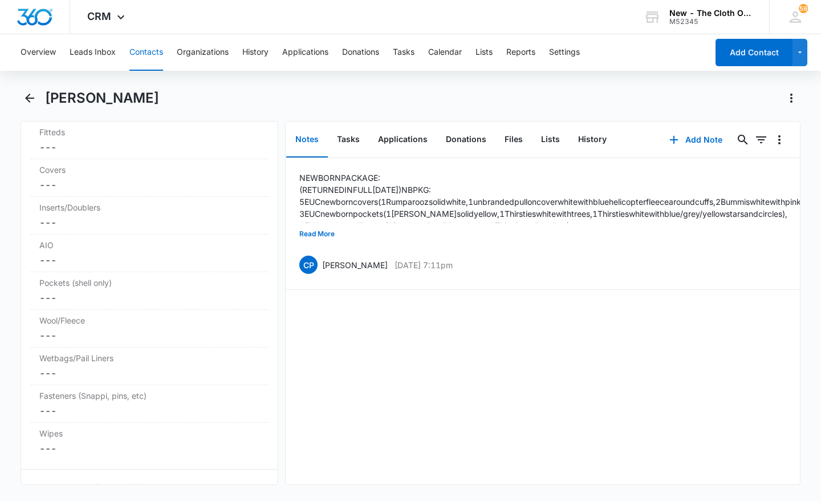
scroll to position [2977, 0]
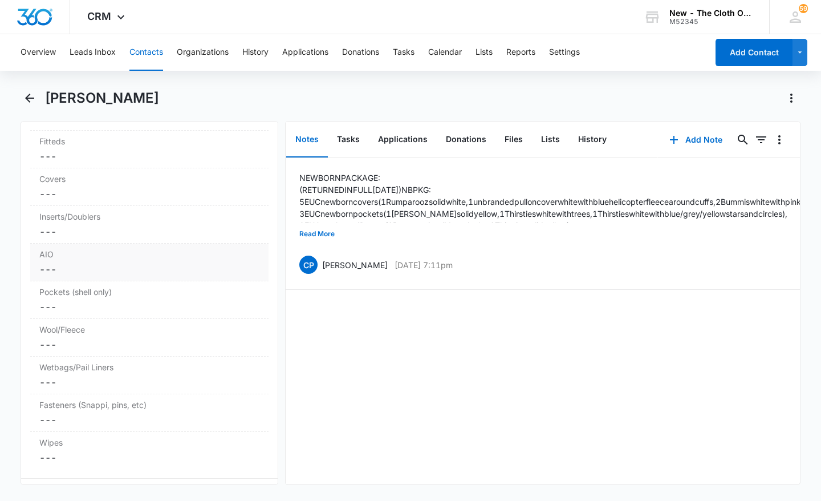
type textarea "23 NEW/EUC inserts, 3 EUC flats, 1 NEW Thirsties mini wetbag stork print, 1 EUC…"
click at [141, 276] on dd "Cancel Save Changes ---" at bounding box center [149, 269] width 220 height 14
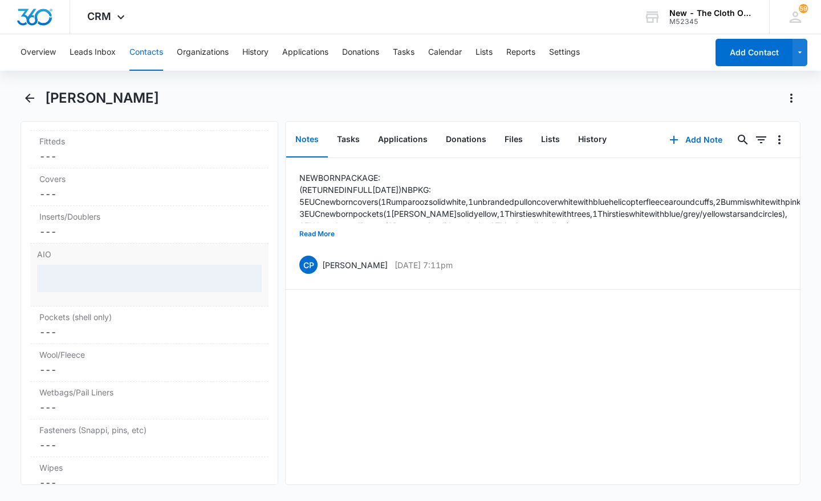
click at [143, 291] on div at bounding box center [149, 278] width 225 height 27
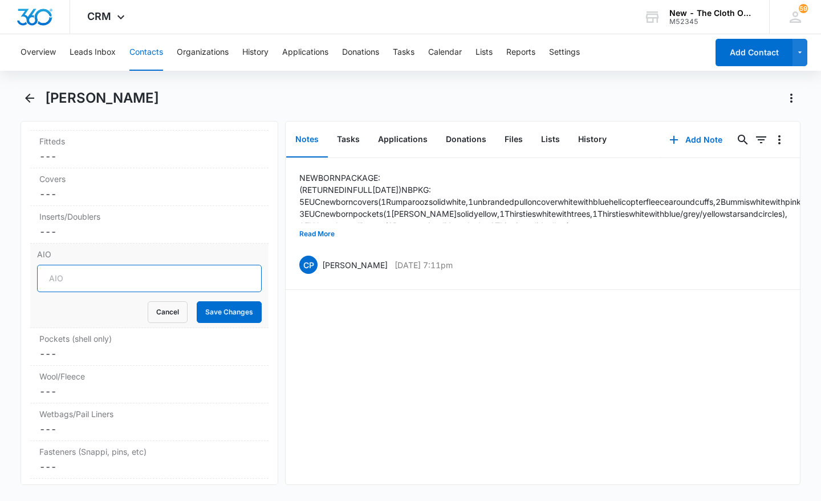
click at [152, 292] on input "AIO" at bounding box center [149, 278] width 225 height 27
type input "1"
click at [233, 323] on button "Save Changes" at bounding box center [229, 312] width 65 height 22
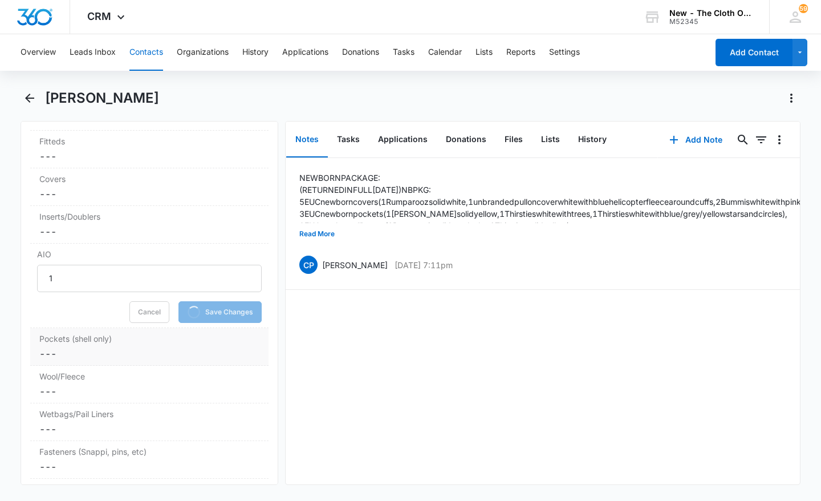
click at [149, 360] on dd "Cancel Save Changes ---" at bounding box center [149, 354] width 220 height 14
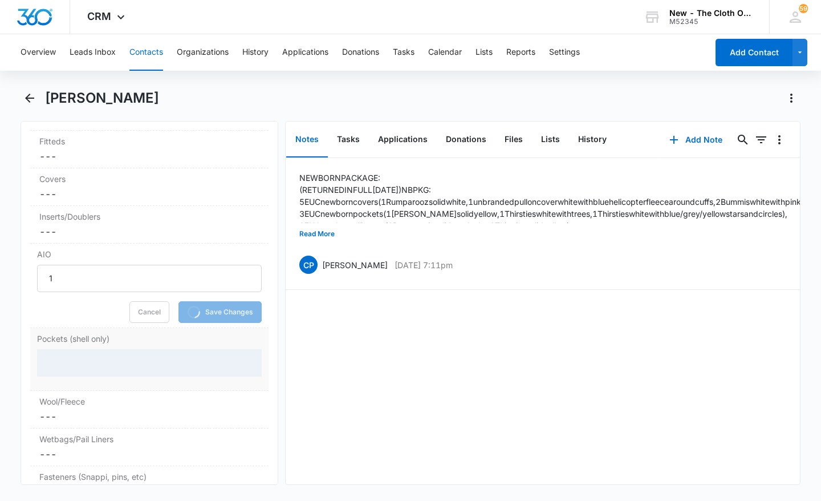
click at [145, 373] on div at bounding box center [149, 362] width 225 height 27
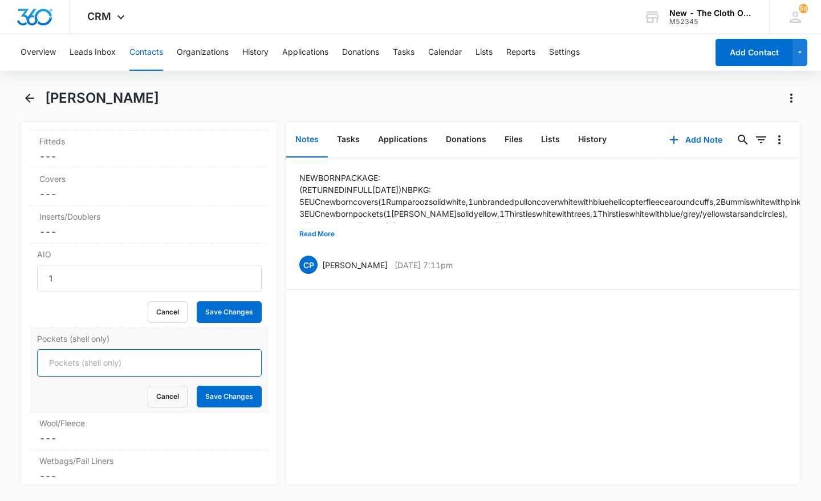
click at [150, 376] on input "Pockets (shell only)" at bounding box center [149, 362] width 225 height 27
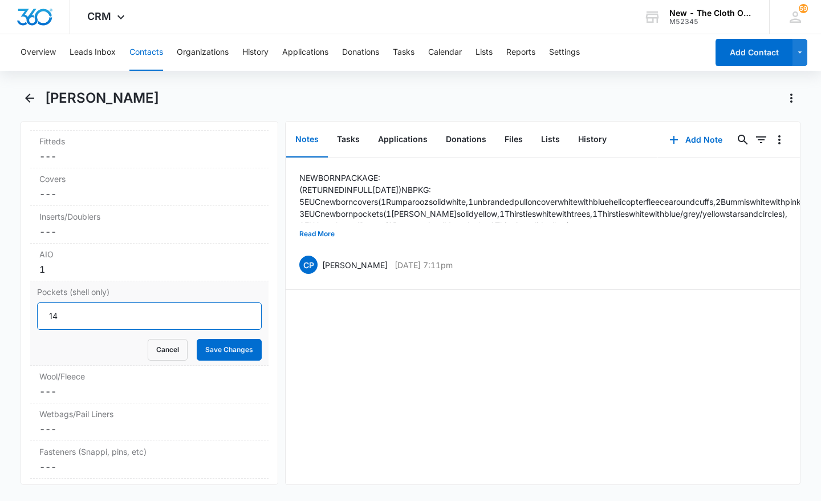
type input "14"
click at [230, 360] on button "Save Changes" at bounding box center [229, 350] width 65 height 22
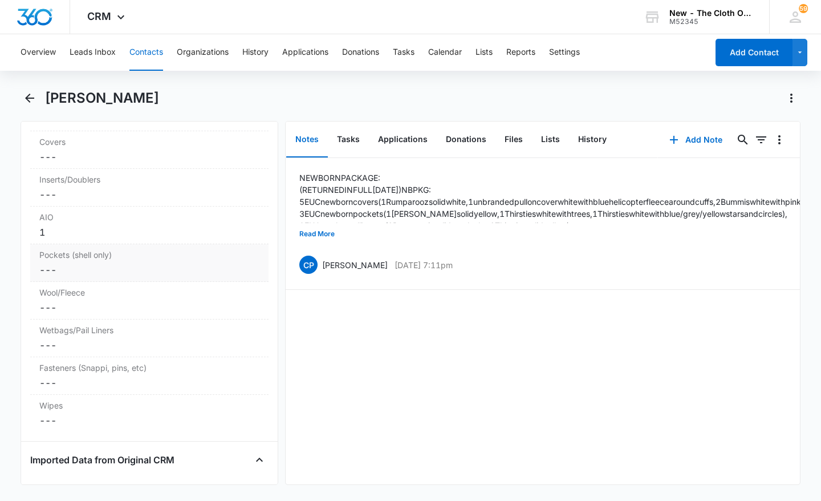
scroll to position [3014, 0]
click at [141, 389] on dd "Cancel Save Changes ---" at bounding box center [149, 383] width 220 height 14
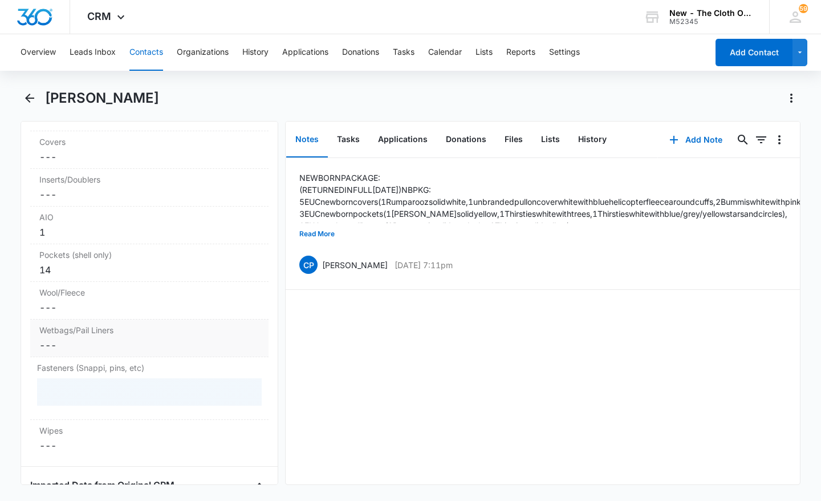
click at [148, 357] on div "Wetbags/Pail Liners Cancel Save Changes ---" at bounding box center [149, 338] width 238 height 38
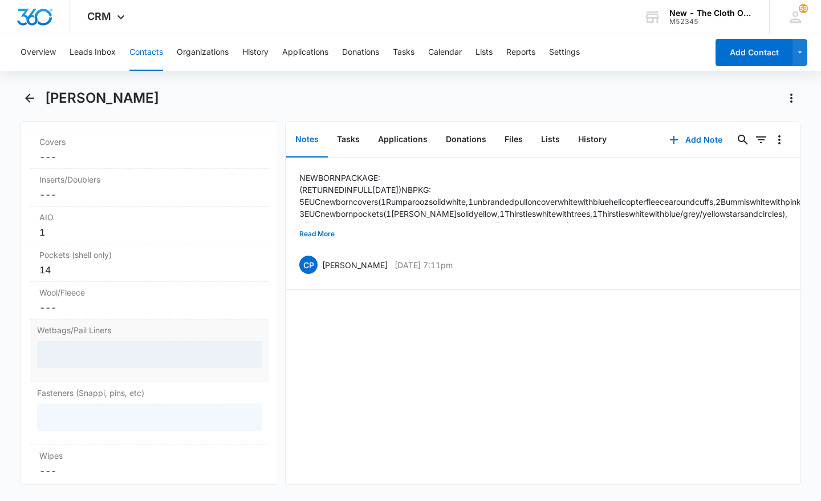
click at [153, 364] on div at bounding box center [149, 353] width 225 height 27
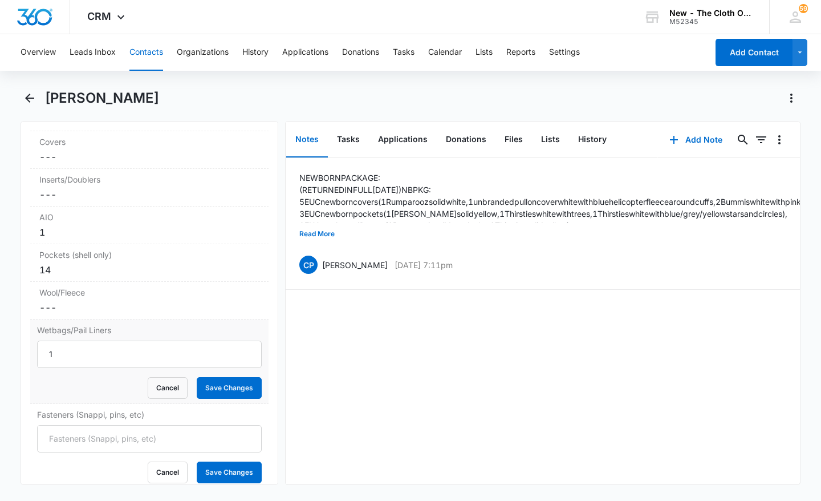
type input "1"
click at [223, 399] on button "Save Changes" at bounding box center [229, 388] width 65 height 22
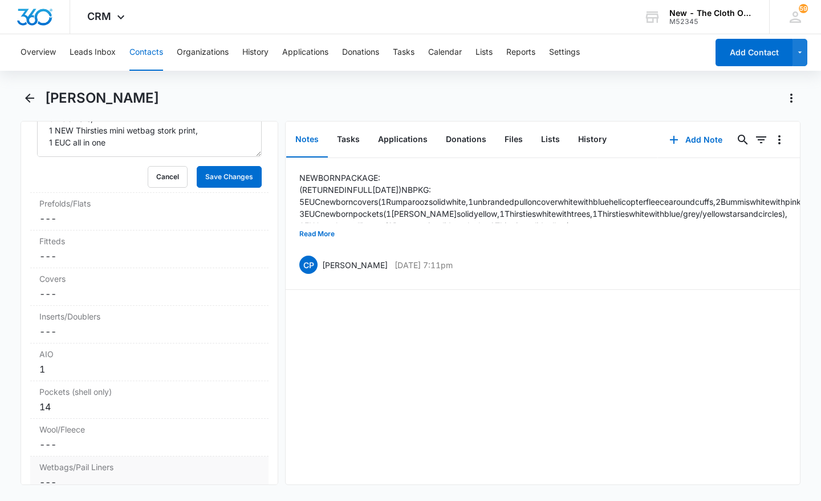
scroll to position [2878, 0]
click at [160, 337] on dd "Cancel Save Changes ---" at bounding box center [149, 330] width 220 height 14
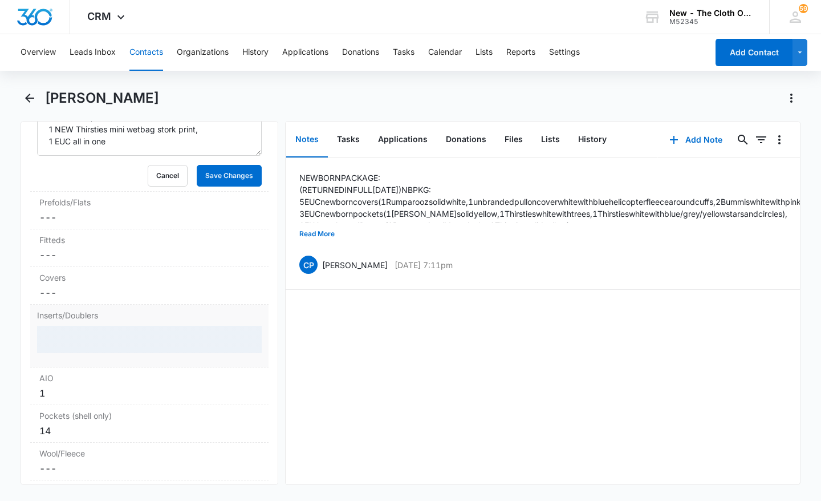
click at [157, 353] on div at bounding box center [149, 339] width 225 height 27
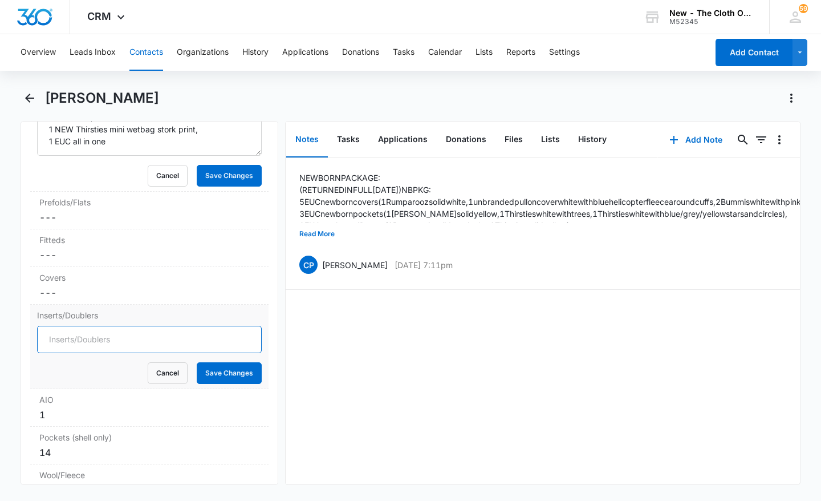
click at [156, 353] on input "Inserts/Doublers" at bounding box center [149, 339] width 225 height 27
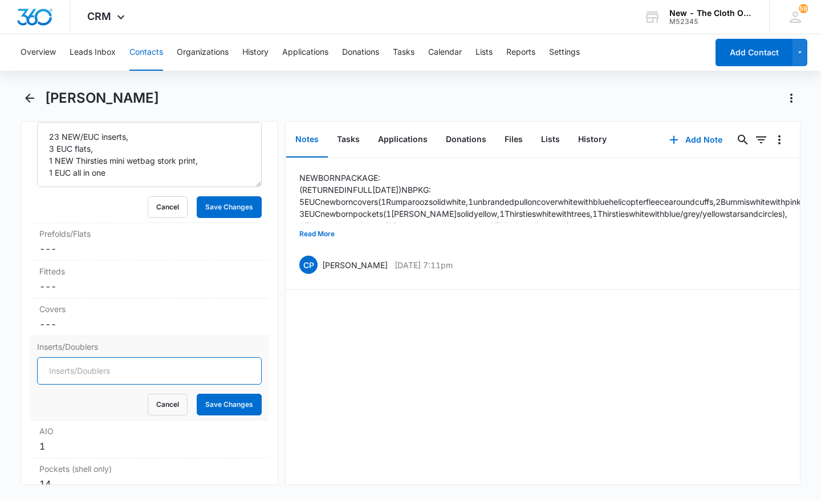
scroll to position [2848, 0]
type input "23"
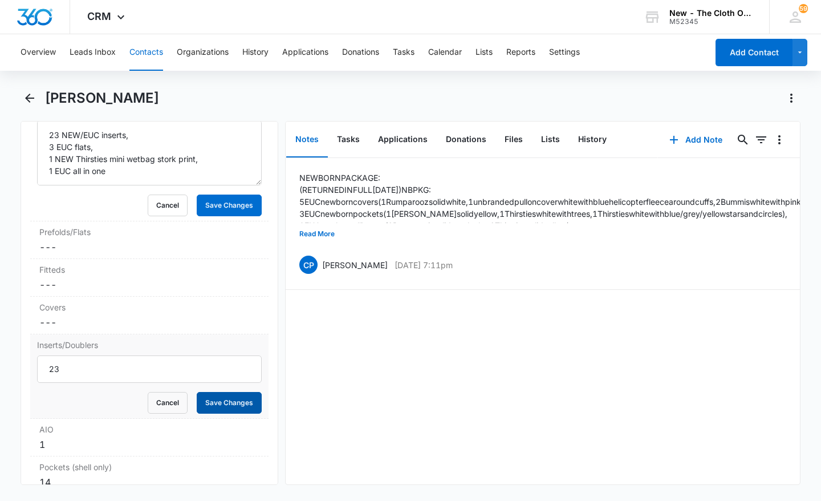
click at [226, 413] on button "Save Changes" at bounding box center [229, 403] width 65 height 22
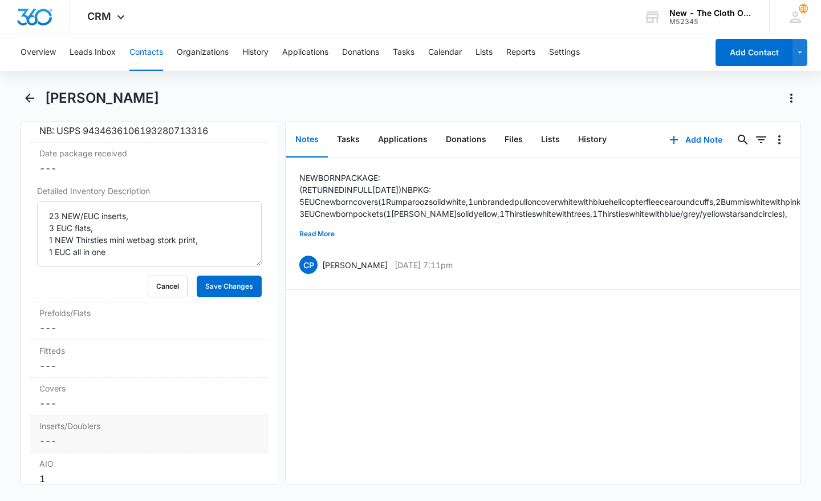
scroll to position [2769, 0]
click at [202, 338] on div "Prefolds/Flats Cancel Save Changes ---" at bounding box center [149, 319] width 238 height 38
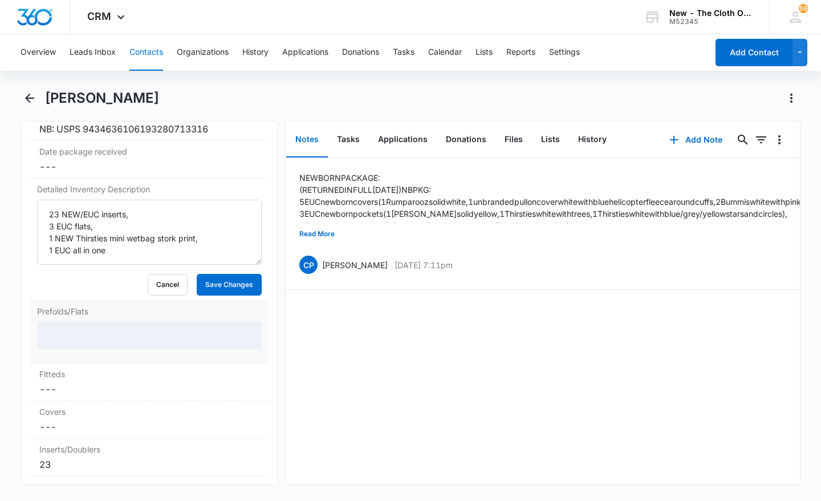
click at [203, 347] on div at bounding box center [149, 335] width 225 height 27
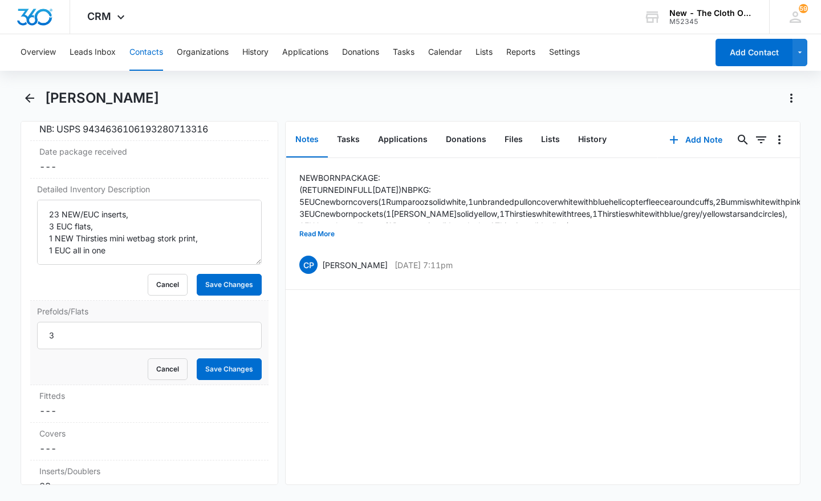
type input "3"
click at [242, 380] on button "Save Changes" at bounding box center [229, 369] width 65 height 22
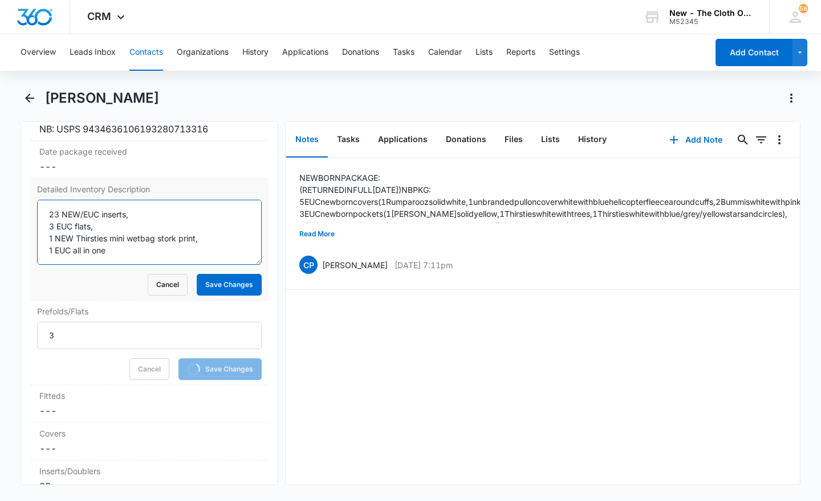
click at [201, 265] on textarea "23 NEW/EUC inserts, 3 EUC flats, 1 NEW Thirsties mini wetbag stork print, 1 EUC…" at bounding box center [149, 232] width 225 height 65
click at [193, 265] on textarea "23 NEW/EUC inserts, 3 EUC flats, 1 NEW Thirsties mini wetbag stork print, 1 EUC…" at bounding box center [149, 232] width 225 height 65
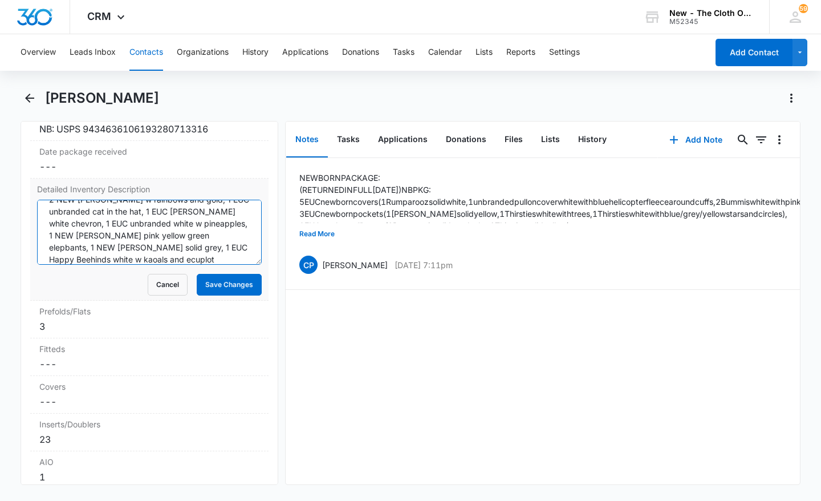
scroll to position [99, 0]
drag, startPoint x: 72, startPoint y: 270, endPoint x: 184, endPoint y: 258, distance: 112.3
click at [184, 258] on textarea "23 NEW/EUC inserts, 3 EUC flats, 1 NEW Thirsties mini wetbag stork print, 1 EUC…" at bounding box center [149, 232] width 225 height 65
click at [120, 265] on textarea "23 NEW/EUC inserts, 3 EUC flats, 1 NEW Thirsties mini wetbag stork print, 1 EUC…" at bounding box center [149, 232] width 225 height 65
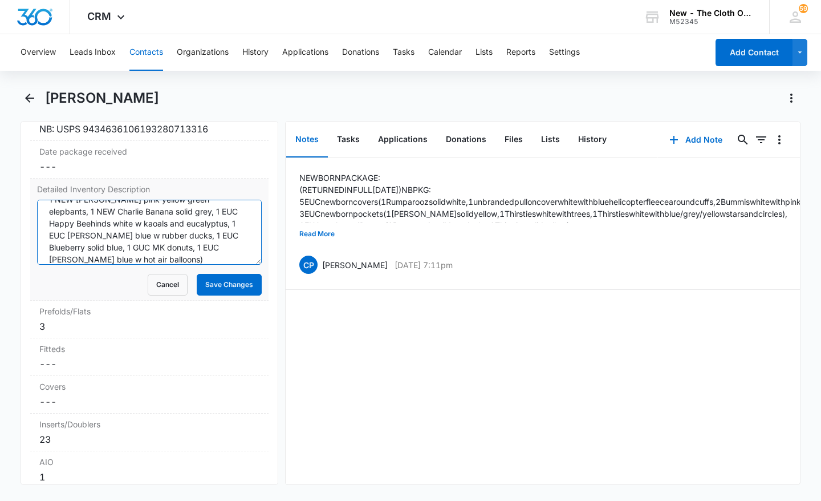
drag, startPoint x: 189, startPoint y: 268, endPoint x: 44, endPoint y: 209, distance: 155.9
click at [44, 209] on div "Detailed Inventory Description 23 NEW/EUC inserts, 3 EUC flats, 1 NEW Thirsties…" at bounding box center [149, 239] width 238 height 122
drag, startPoint x: 189, startPoint y: 260, endPoint x: 236, endPoint y: 247, distance: 48.6
click at [236, 247] on textarea "23 NEW/EUC inserts, 3 EUC flats, 1 NEW Thirsties mini wetbag stork print, 1 EUC…" at bounding box center [149, 232] width 225 height 65
click at [234, 249] on textarea "23 NEW/EUC inserts, 3 EUC flats, 1 NEW Thirsties mini wetbag stork print, 1 EUC…" at bounding box center [149, 232] width 225 height 65
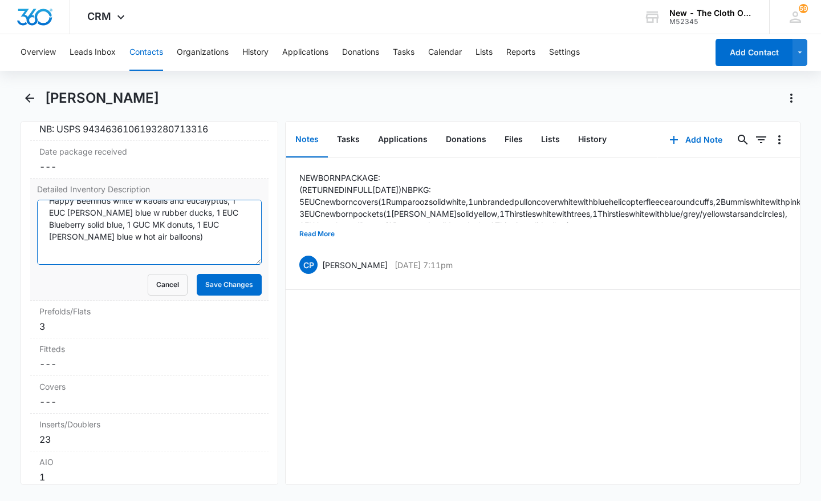
scroll to position [180, 0]
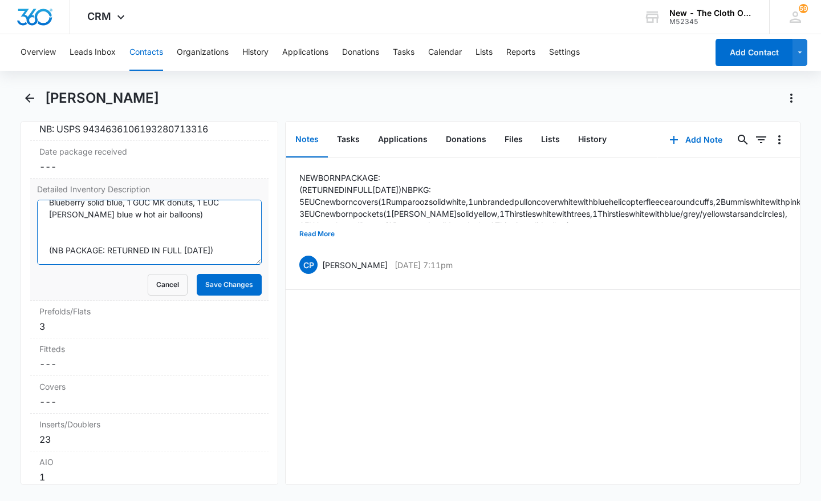
drag, startPoint x: 47, startPoint y: 222, endPoint x: 216, endPoint y: 280, distance: 178.0
click at [216, 280] on form "23 NEW/EUC inserts, 3 EUC flats, 1 NEW Thirsties mini wetbag stork print, 1 EUC…" at bounding box center [149, 248] width 225 height 96
click at [192, 238] on textarea "23 NEW/EUC inserts, 3 EUC flats, 1 NEW Thirsties mini wetbag stork print, 1 EUC…" at bounding box center [149, 232] width 225 height 65
drag, startPoint x: 245, startPoint y: 255, endPoint x: 190, endPoint y: 233, distance: 58.3
click at [190, 233] on textarea "23 NEW/EUC inserts, 3 EUC flats, 1 NEW Thirsties mini wetbag stork print, 1 EUC…" at bounding box center [149, 232] width 225 height 65
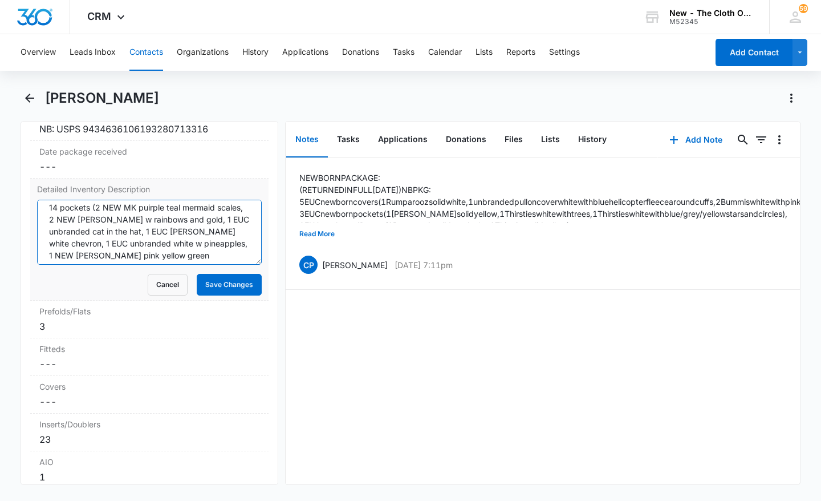
scroll to position [0, 0]
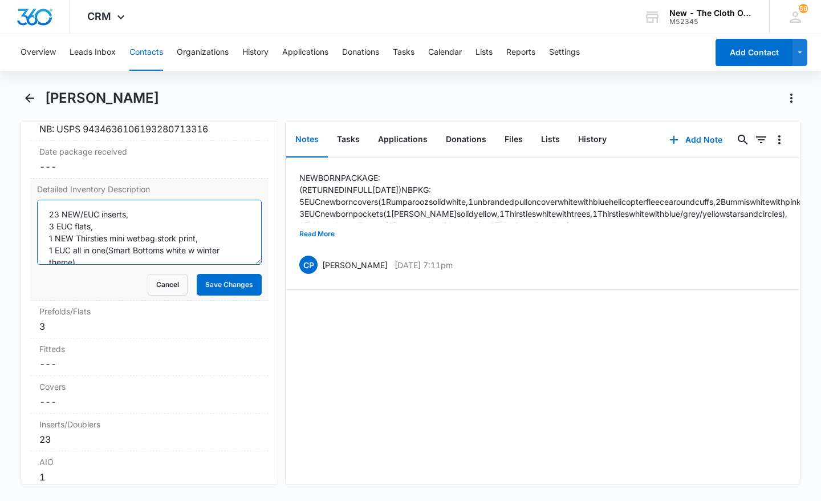
drag, startPoint x: 180, startPoint y: 219, endPoint x: 45, endPoint y: 222, distance: 134.6
click at [45, 222] on textarea "23 NEW/EUC inserts, 3 EUC flats, 1 NEW Thirsties mini wetbag stork print, 1 EUC…" at bounding box center [149, 232] width 225 height 65
type textarea "23 NEW/EUC inserts, 3 EUC flats, 1 NEW Thirsties mini wetbag stork print, 1 EUC…"
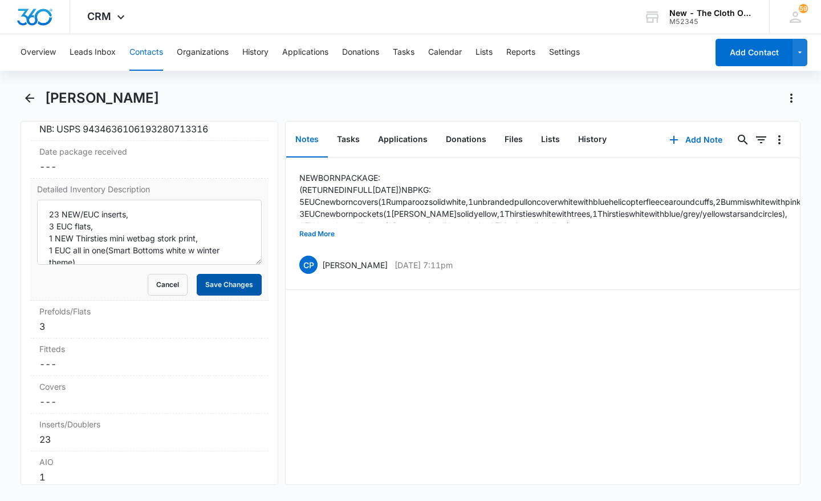
click at [232, 295] on button "Save Changes" at bounding box center [229, 285] width 65 height 22
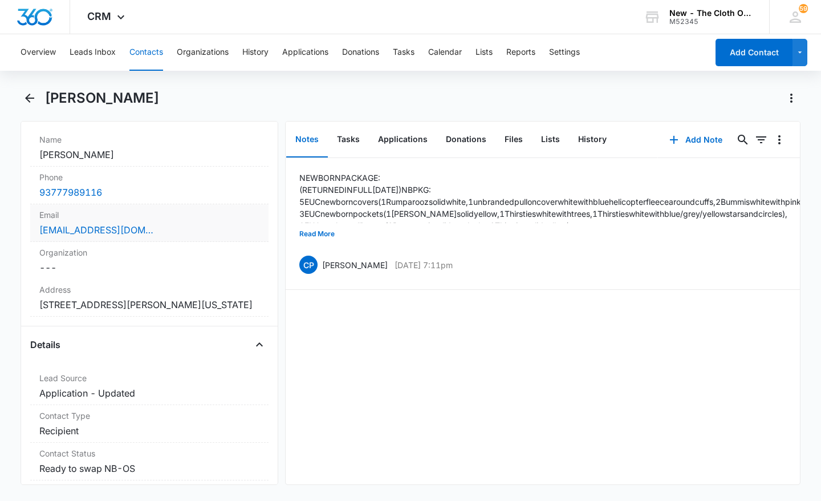
scroll to position [269, 0]
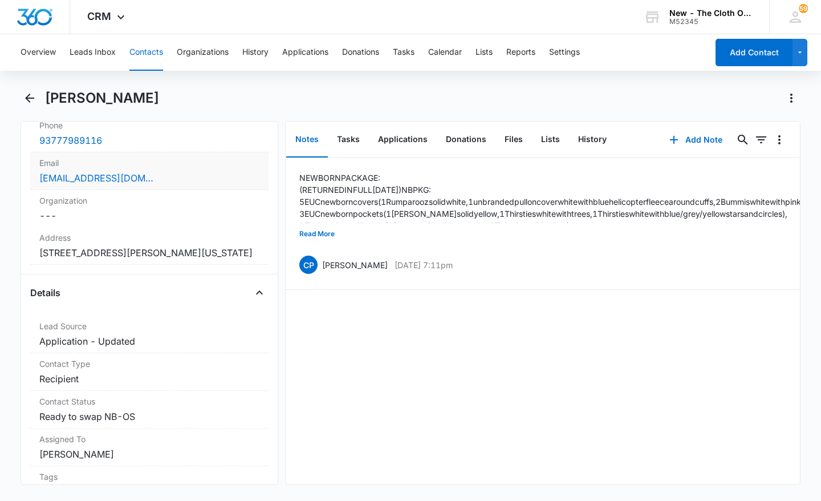
click at [198, 186] on div "Email Cancel Save Changes [EMAIL_ADDRESS][DOMAIN_NAME]" at bounding box center [149, 171] width 238 height 38
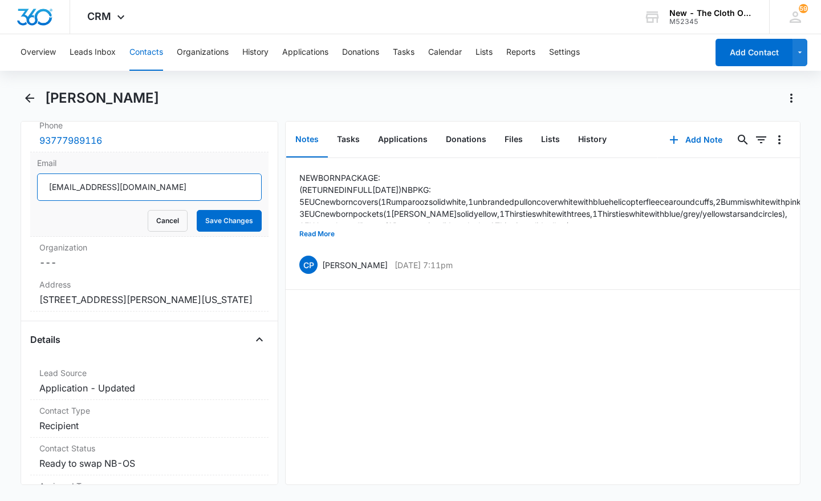
click at [117, 189] on input "[EMAIL_ADDRESS][DOMAIN_NAME]" at bounding box center [149, 186] width 225 height 27
click at [168, 223] on button "Cancel" at bounding box center [168, 221] width 40 height 22
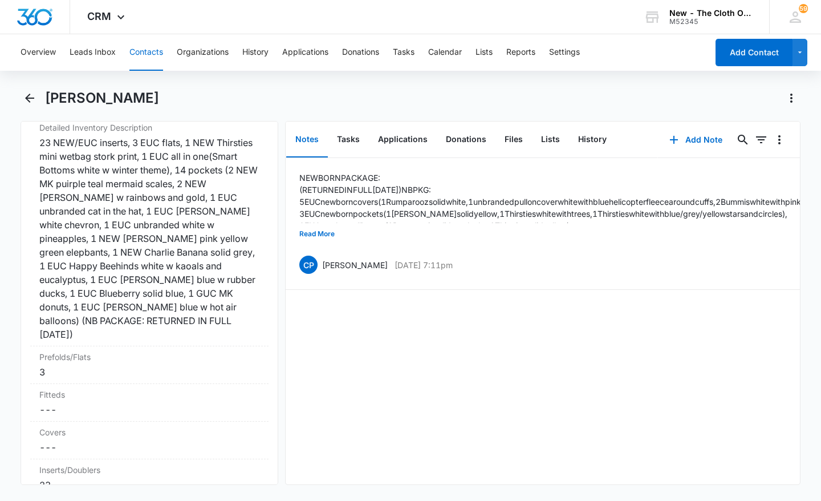
scroll to position [2824, 0]
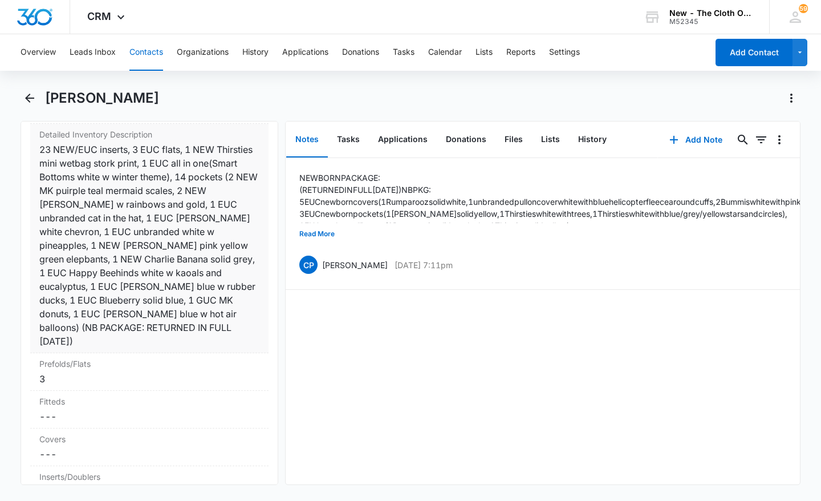
click at [217, 257] on div "23 NEW/EUC inserts, 3 EUC flats, 1 NEW Thirsties mini wetbag stork print, 1 EUC…" at bounding box center [149, 245] width 220 height 205
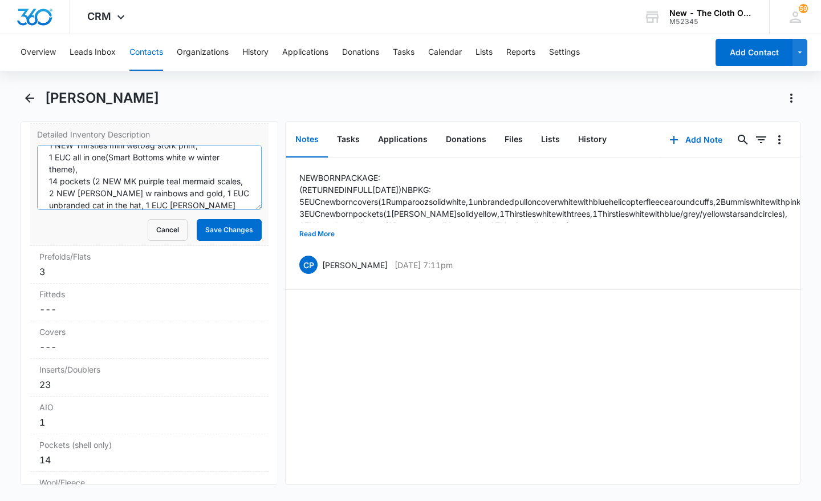
scroll to position [40, 0]
click at [153, 194] on textarea "23 NEW/EUC inserts, 3 EUC flats, 1 NEW Thirsties mini wetbag stork print, 1 EUC…" at bounding box center [149, 177] width 225 height 65
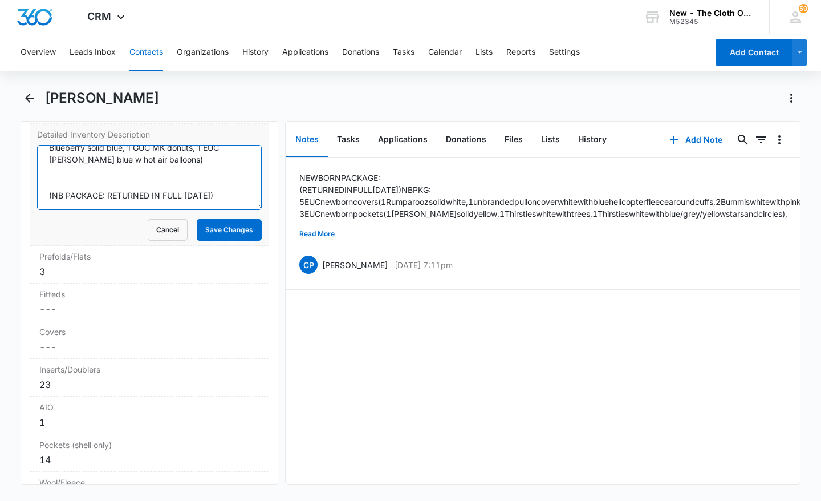
scroll to position [180, 0]
type textarea "23 NEW/EUC inserts, 3 EUC flats, 1 NEW Thirsties mini wetbag stork print, 1 EUC…"
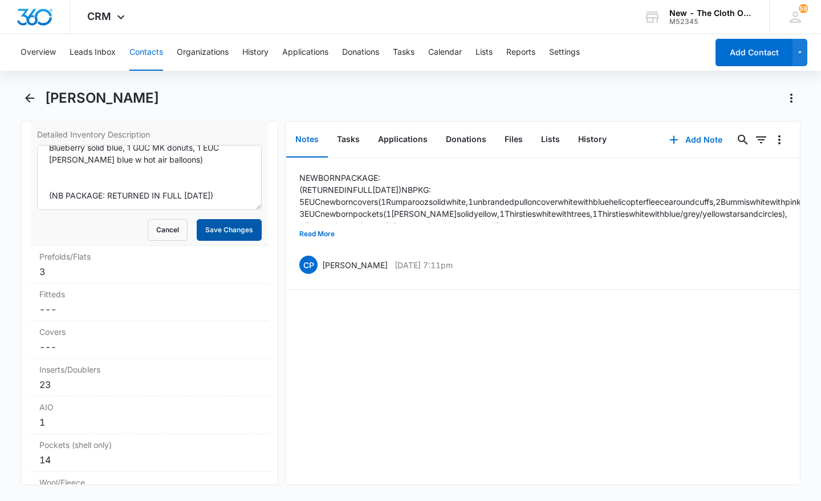
click at [228, 241] on button "Save Changes" at bounding box center [229, 230] width 65 height 22
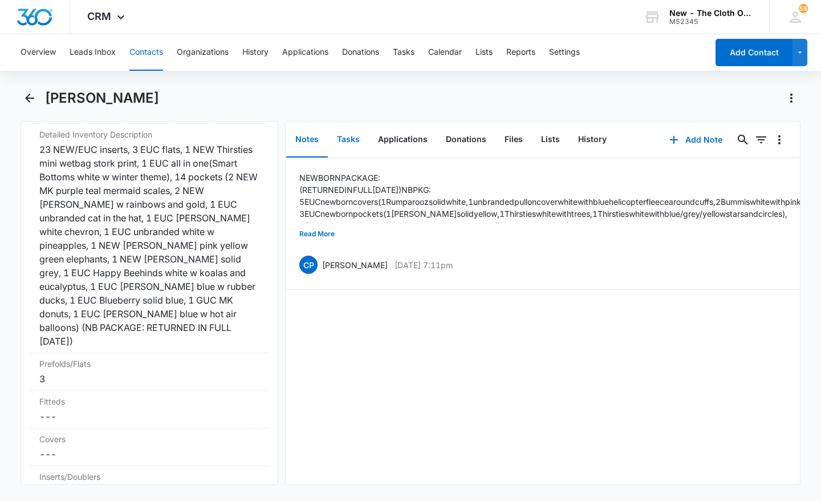
click at [341, 139] on button "Tasks" at bounding box center [348, 139] width 41 height 35
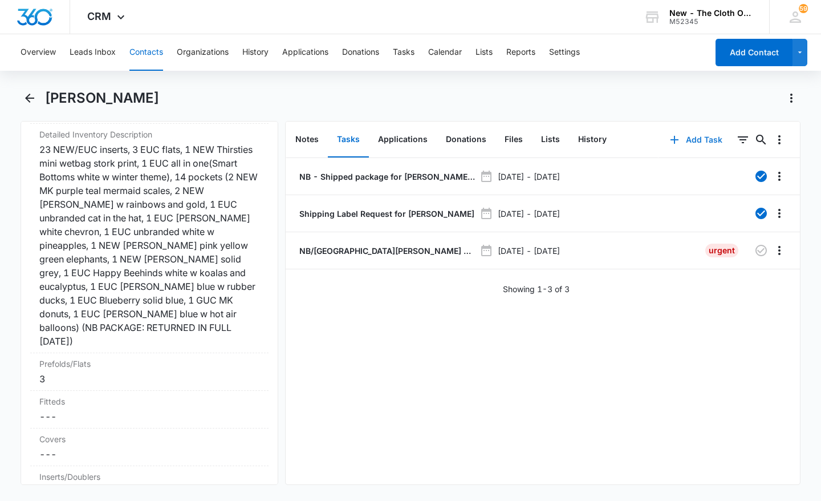
click at [695, 135] on button "Add Task" at bounding box center [695, 139] width 75 height 27
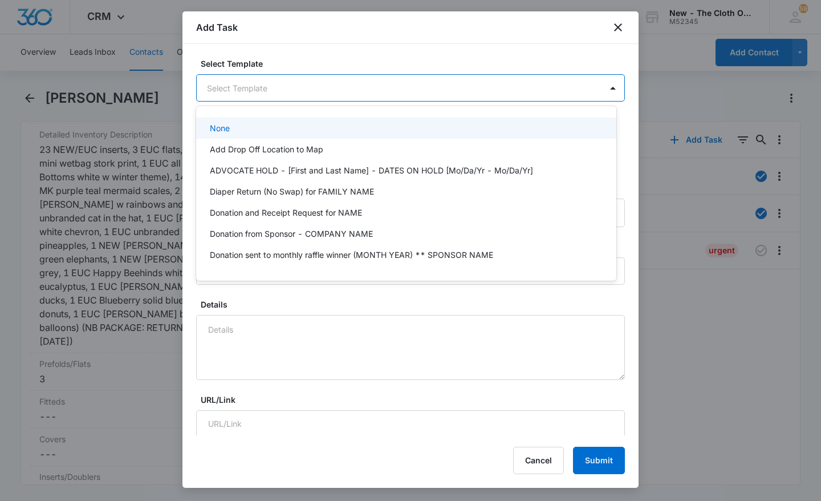
click at [469, 92] on body "CRM Apps Reputation CRM Email Social Ads Intelligence Brand Settings New - The …" at bounding box center [410, 250] width 821 height 501
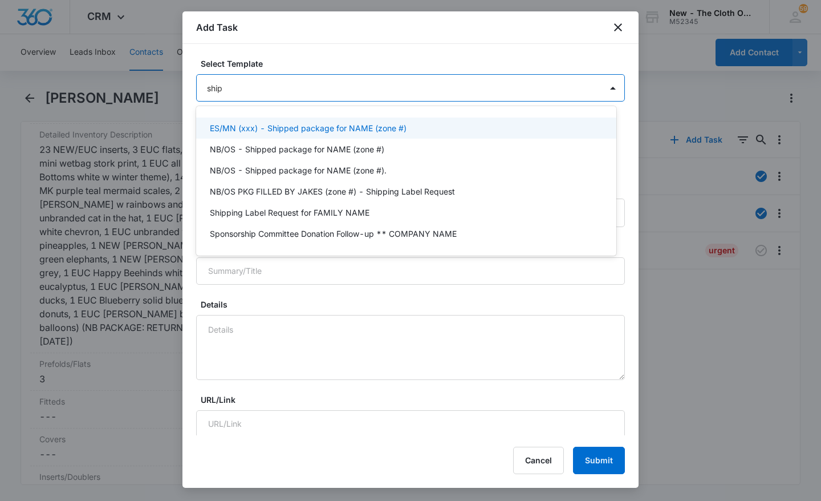
type input "[PERSON_NAME]"
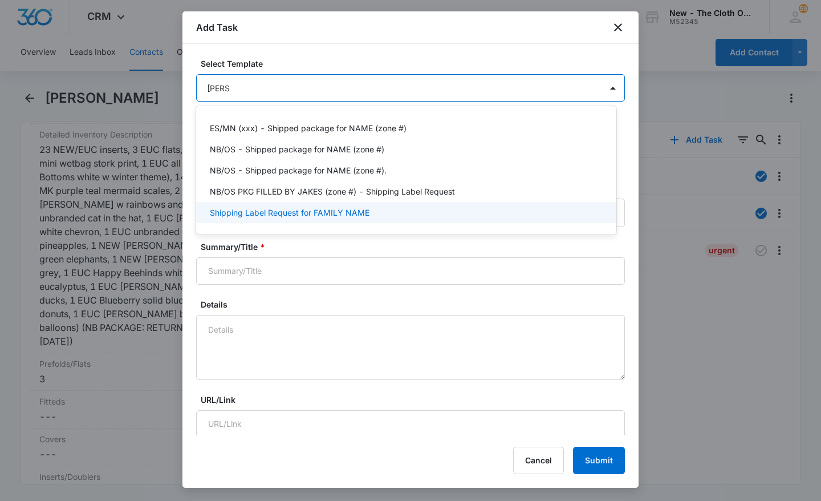
click at [328, 210] on p "Shipping Label Request for FAMILY NAME" at bounding box center [290, 212] width 160 height 12
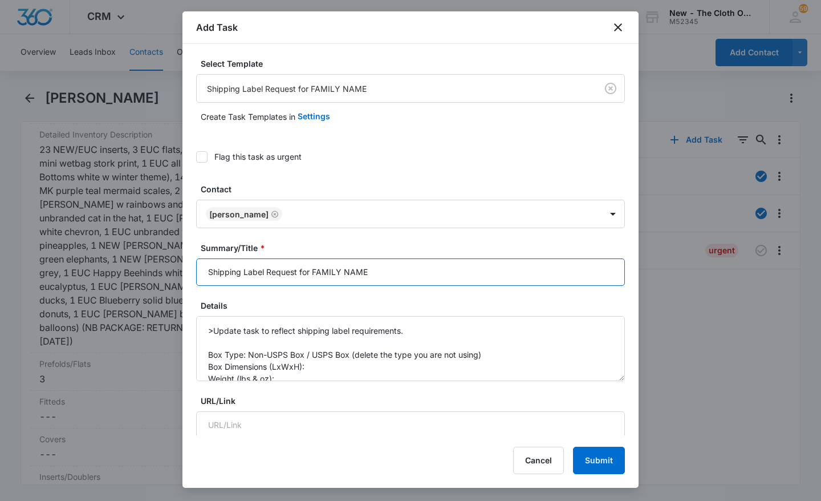
click at [412, 276] on input "Shipping Label Request for FAMILY NAME" at bounding box center [410, 271] width 429 height 27
type input "Shipping Label Request for [PERSON_NAME]"
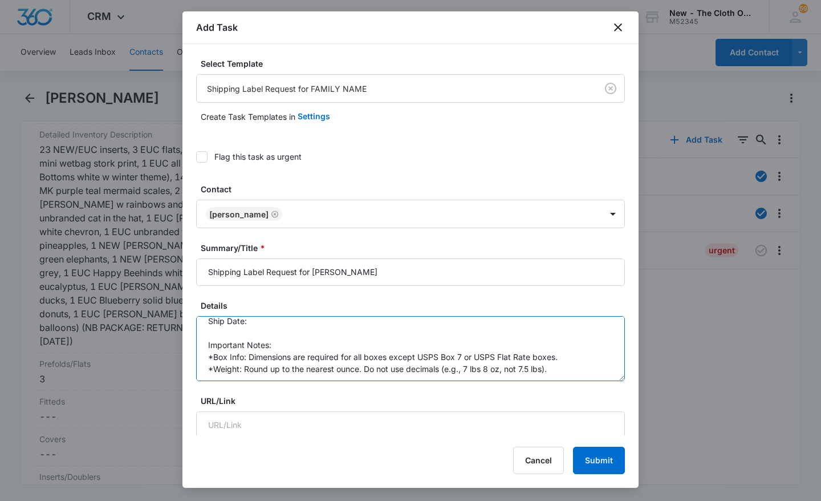
scroll to position [108, 0]
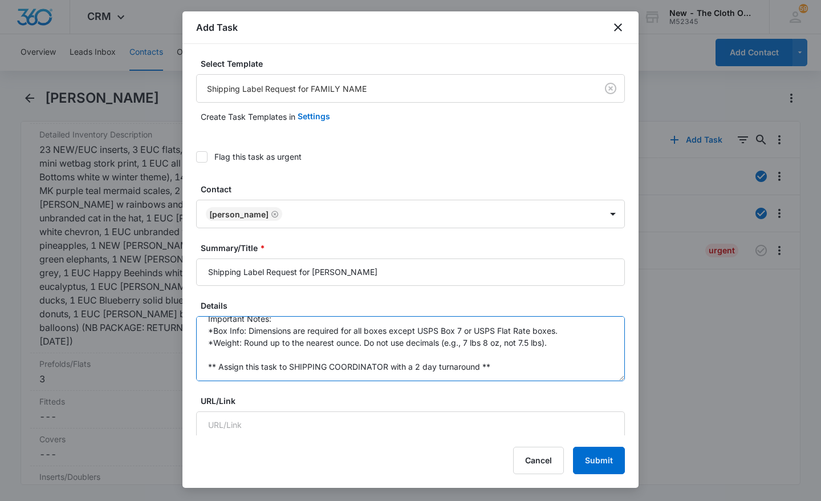
drag, startPoint x: 209, startPoint y: 330, endPoint x: 341, endPoint y: 398, distance: 148.6
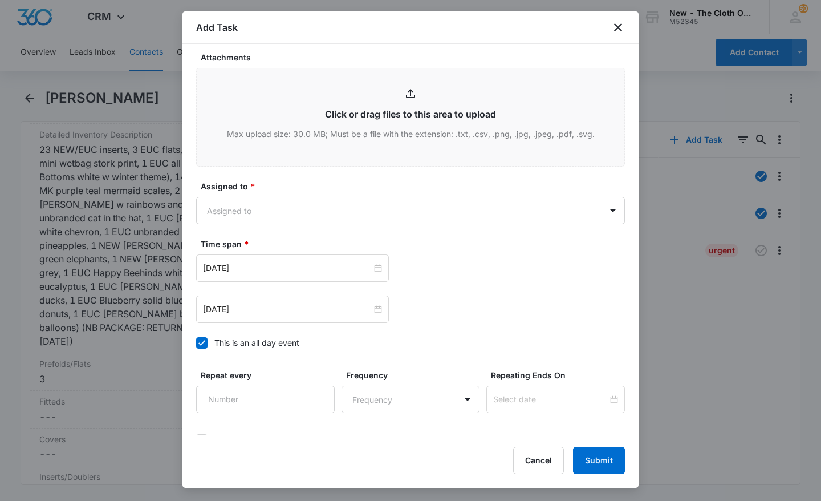
scroll to position [584, 0]
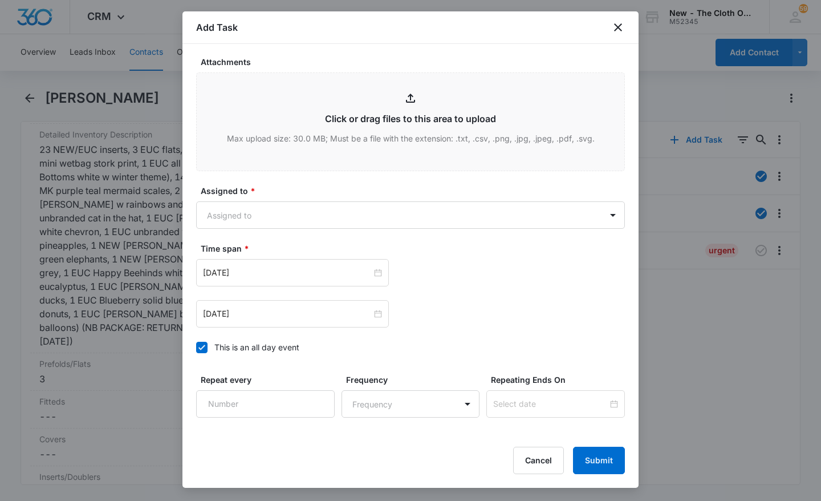
type textarea "non usps 7lbs 3oz 10x14x12 ship [DATE]"
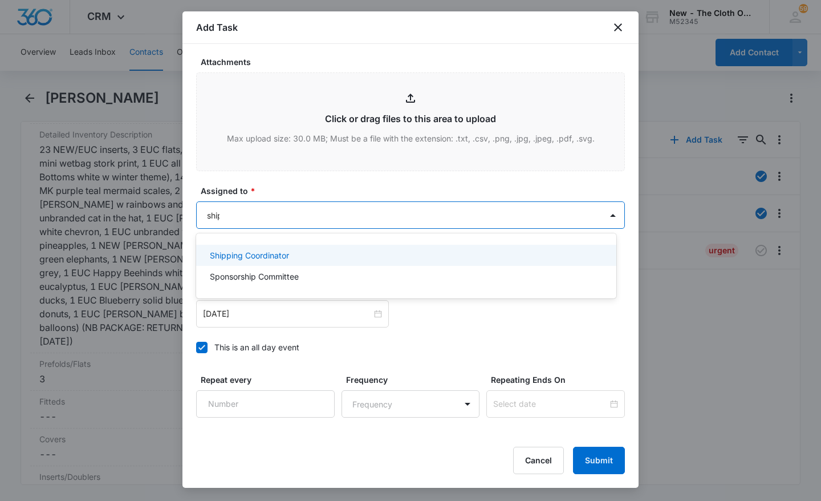
type input "[PERSON_NAME]"
click at [387, 255] on div "Shipping Coordinator" at bounding box center [405, 255] width 391 height 12
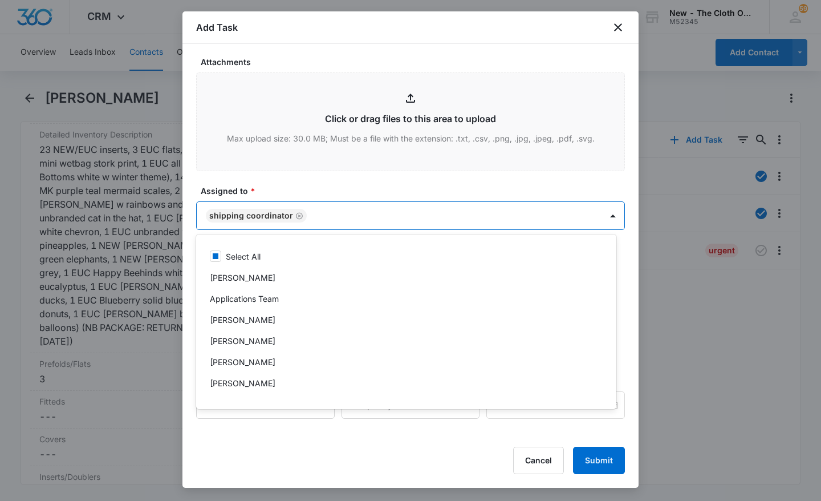
click at [425, 185] on label "Assigned to *" at bounding box center [415, 191] width 429 height 12
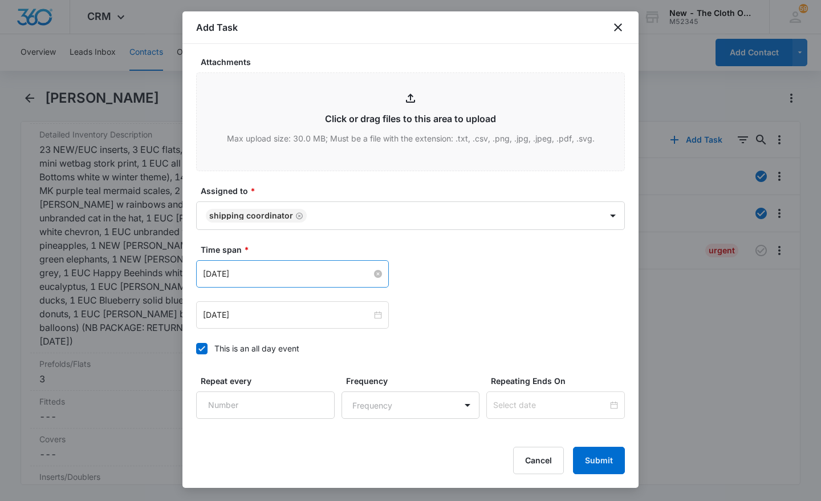
click at [335, 279] on input "[DATE]" at bounding box center [287, 273] width 169 height 13
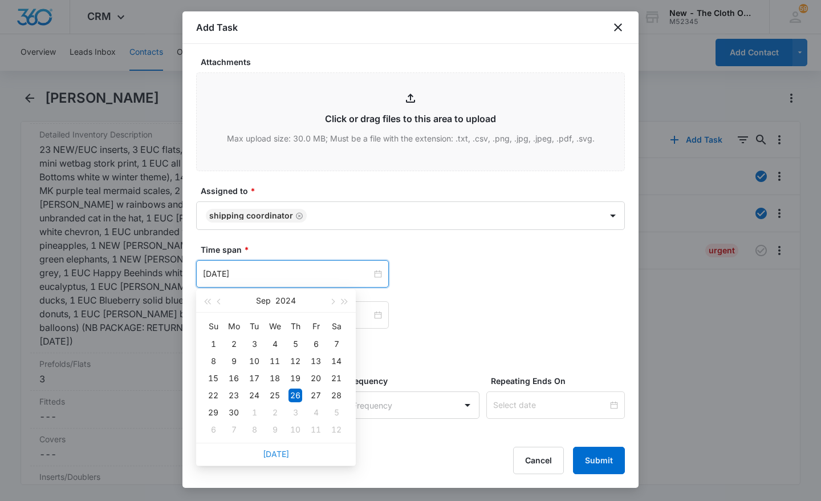
click at [286, 455] on link "[DATE]" at bounding box center [276, 454] width 26 height 10
type input "[DATE]"
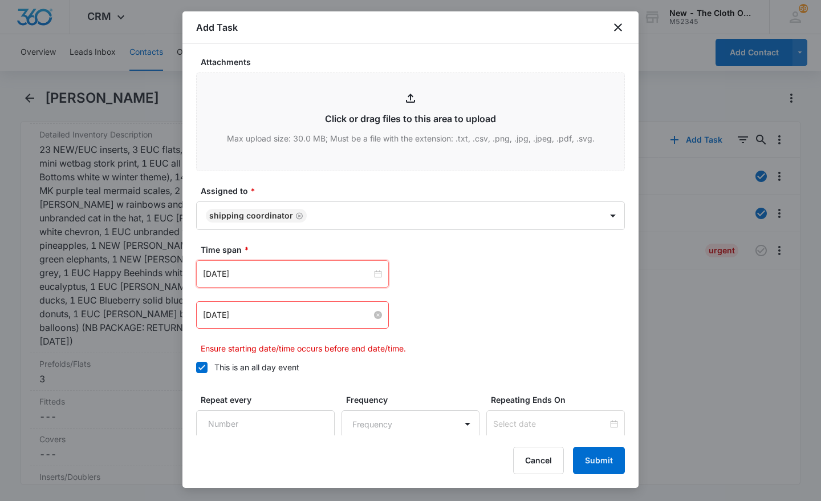
click at [311, 318] on input "[DATE]" at bounding box center [287, 314] width 169 height 13
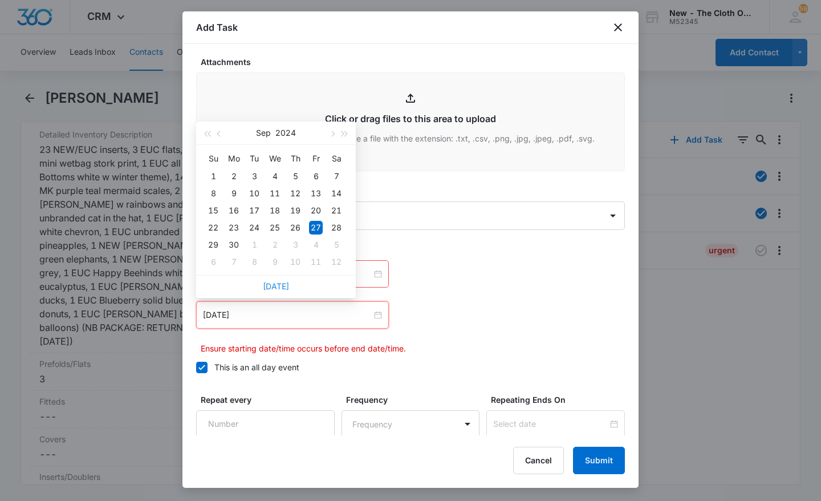
click at [284, 286] on link "[DATE]" at bounding box center [276, 286] width 26 height 10
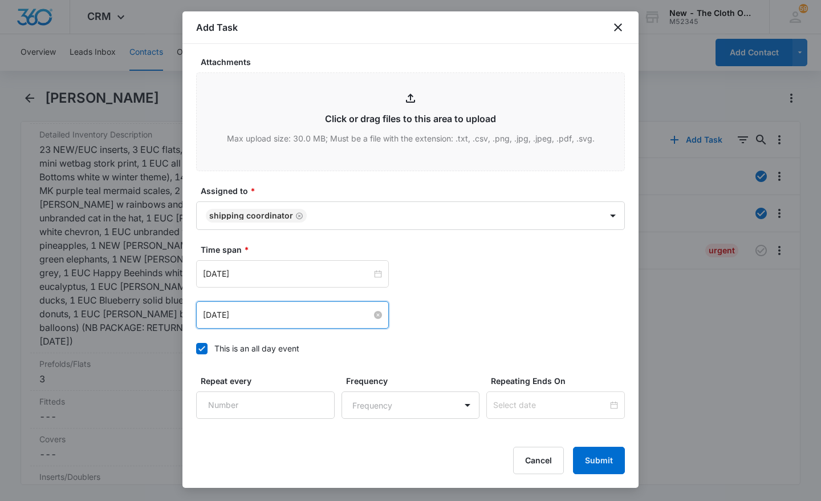
click at [296, 318] on input "[DATE]" at bounding box center [287, 314] width 169 height 13
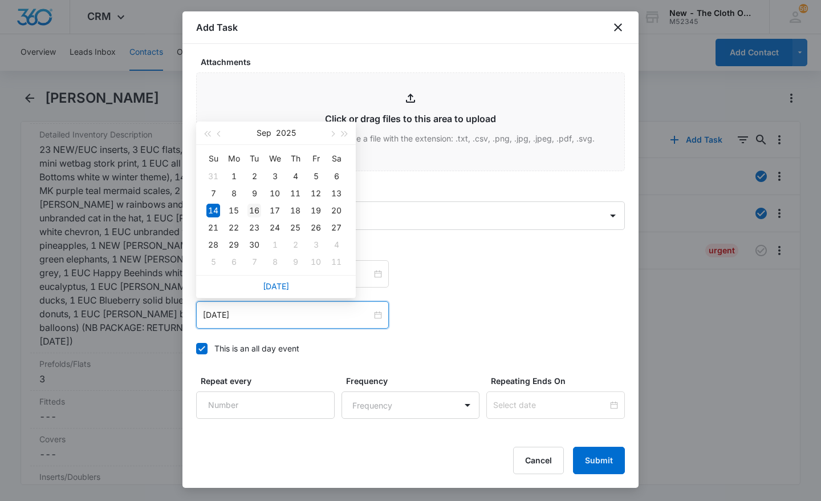
click at [263, 212] on td "16" at bounding box center [254, 210] width 21 height 17
type input "[DATE]"
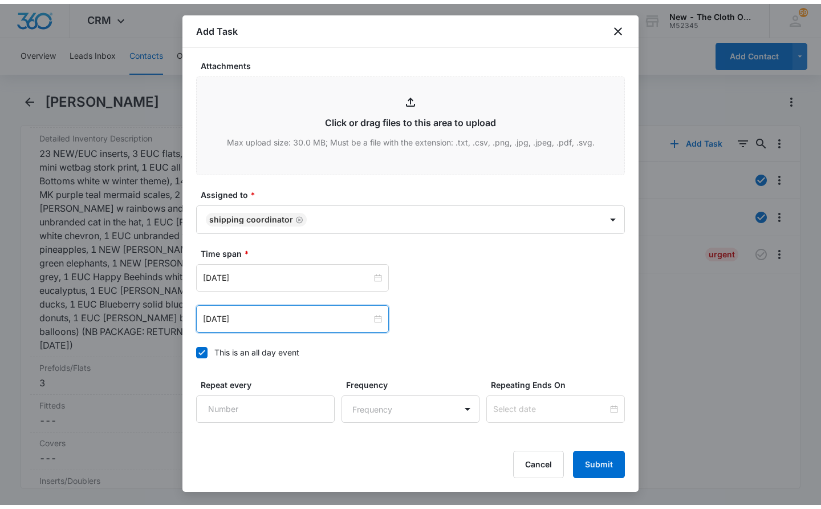
scroll to position [664, 0]
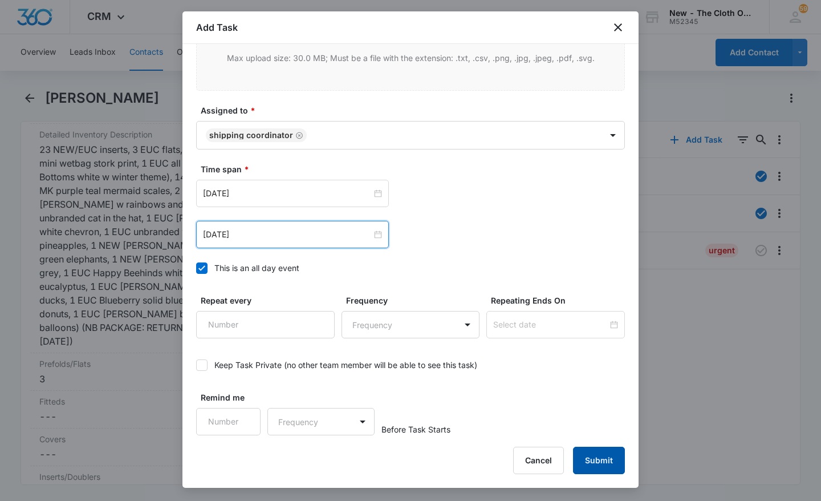
click at [602, 470] on button "Submit" at bounding box center [599, 459] width 52 height 27
